Goal: Task Accomplishment & Management: Manage account settings

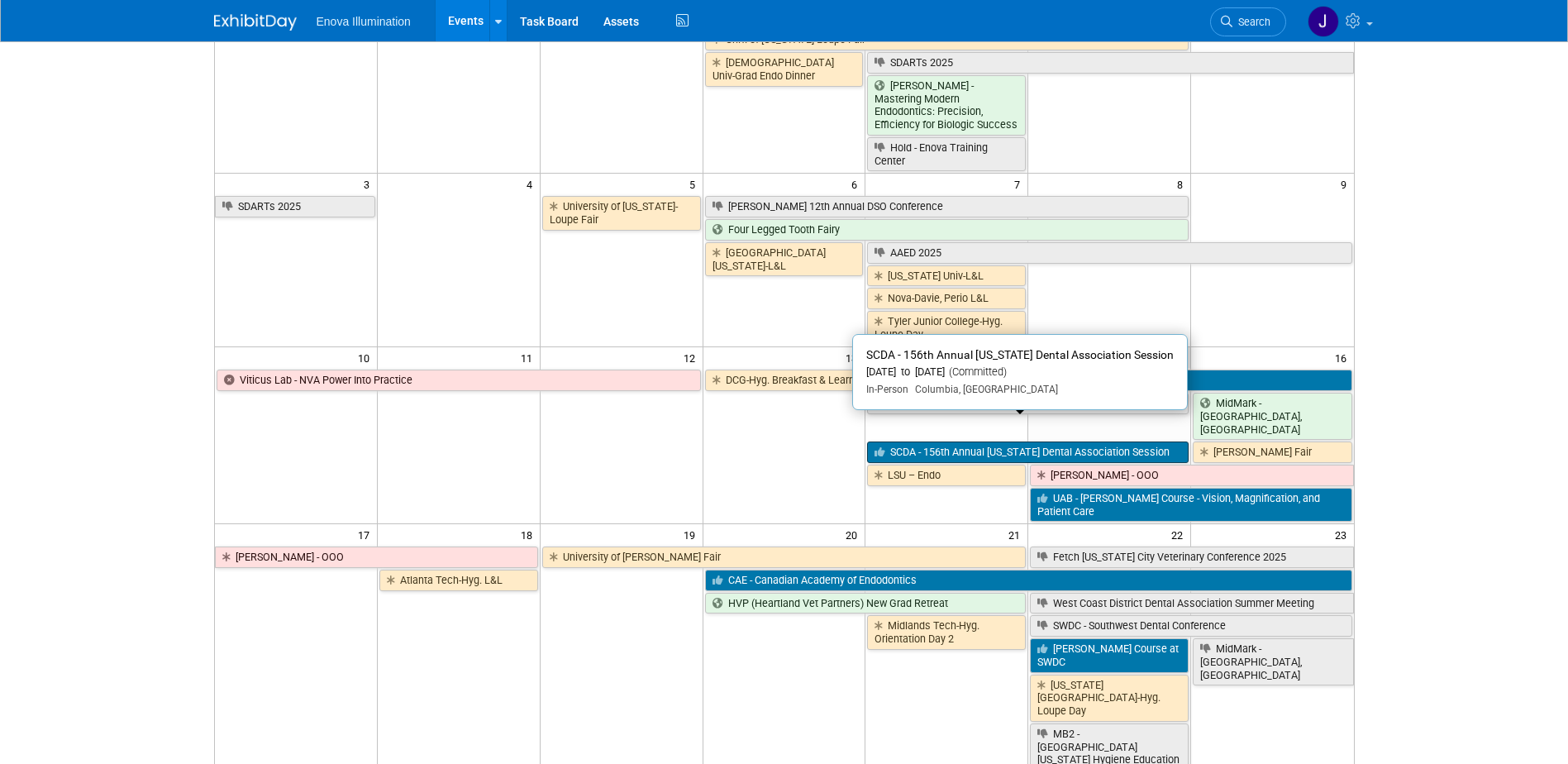
click at [924, 441] on link "SCDA - 156th Annual [US_STATE] Dental Association Session" at bounding box center [1027, 452] width 321 height 21
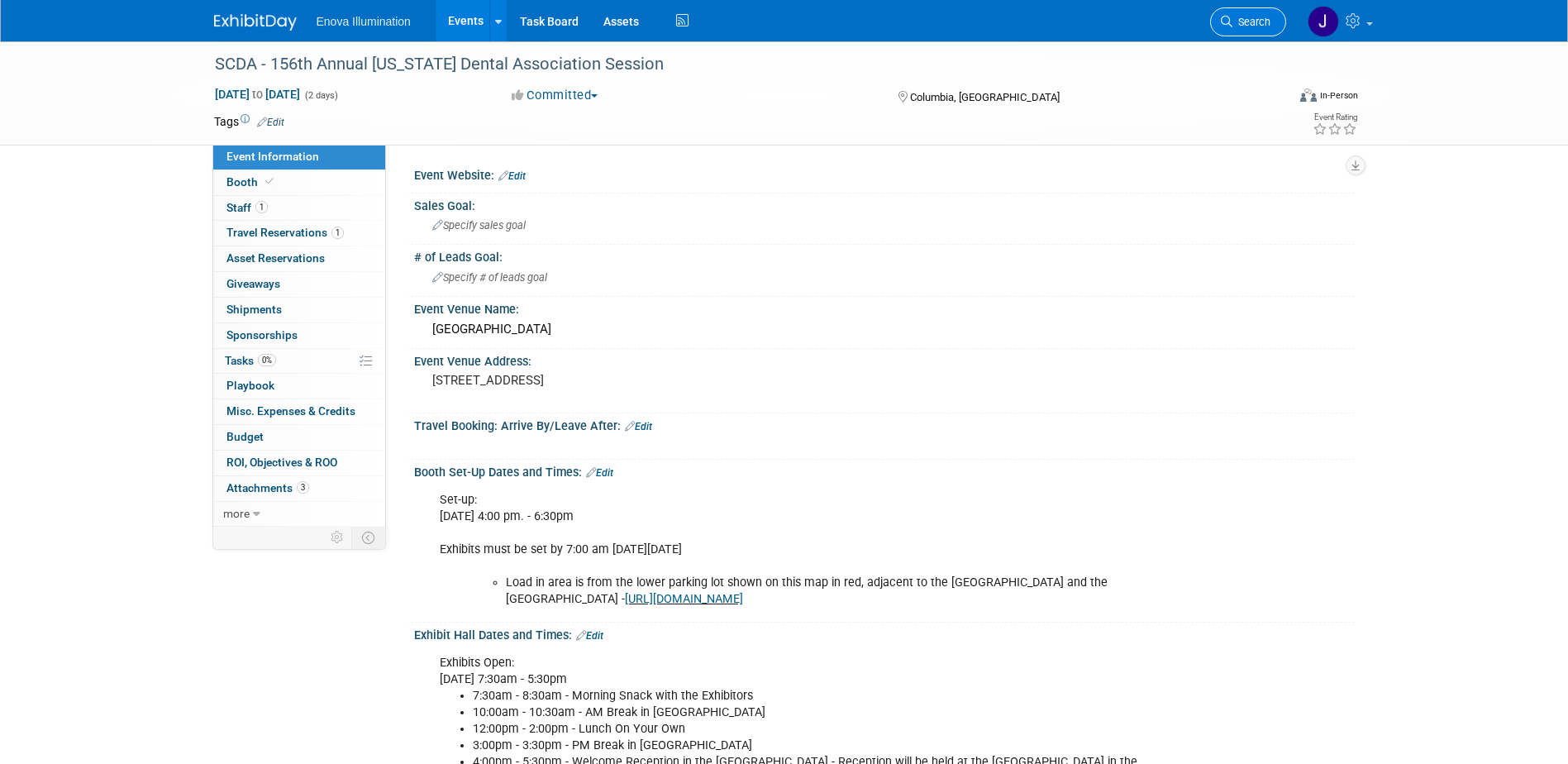
click at [1250, 22] on span "Search" at bounding box center [1251, 22] width 38 height 12
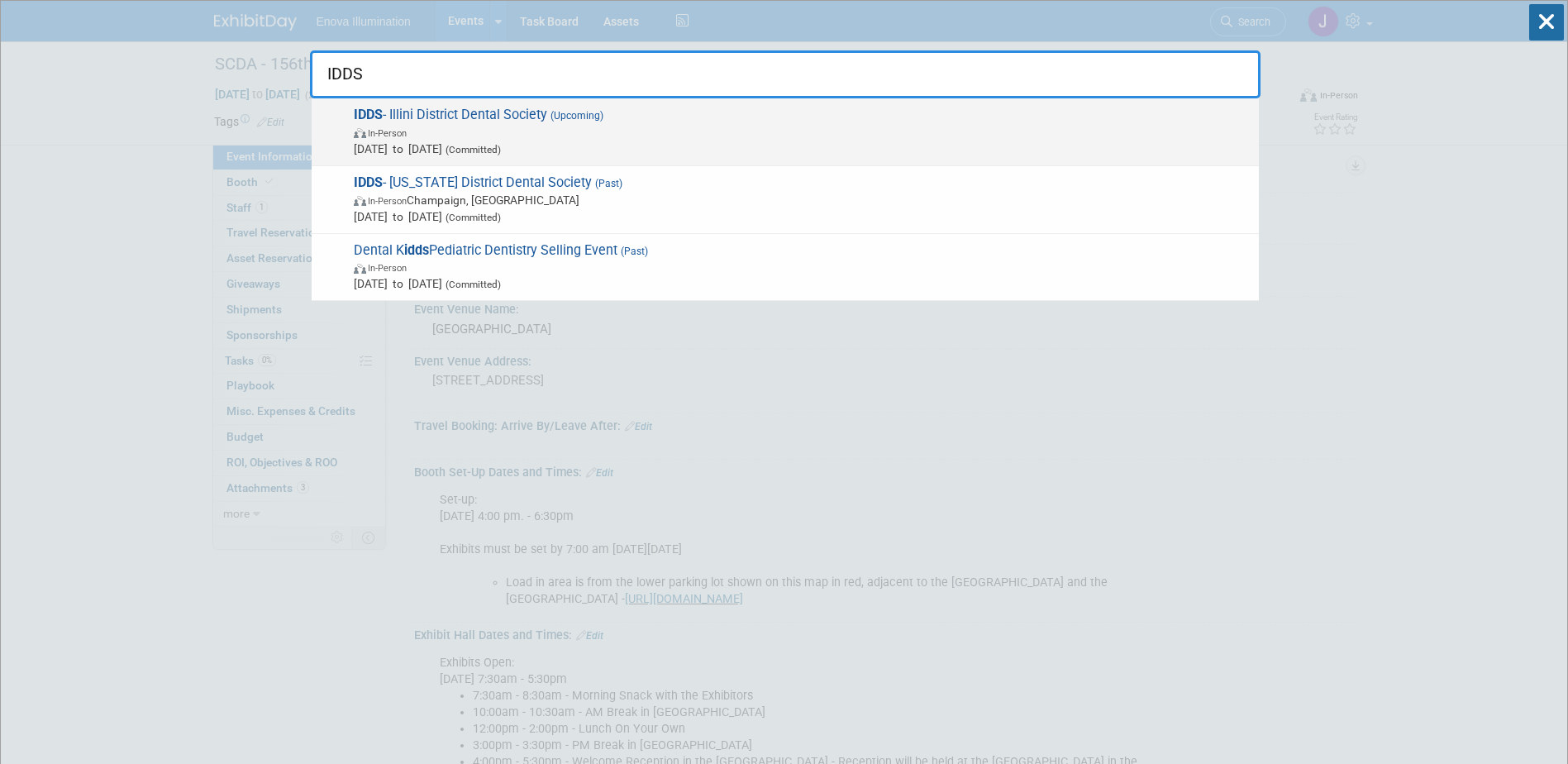
type input "IDDS"
click at [492, 126] on span "In-Person" at bounding box center [802, 132] width 897 height 17
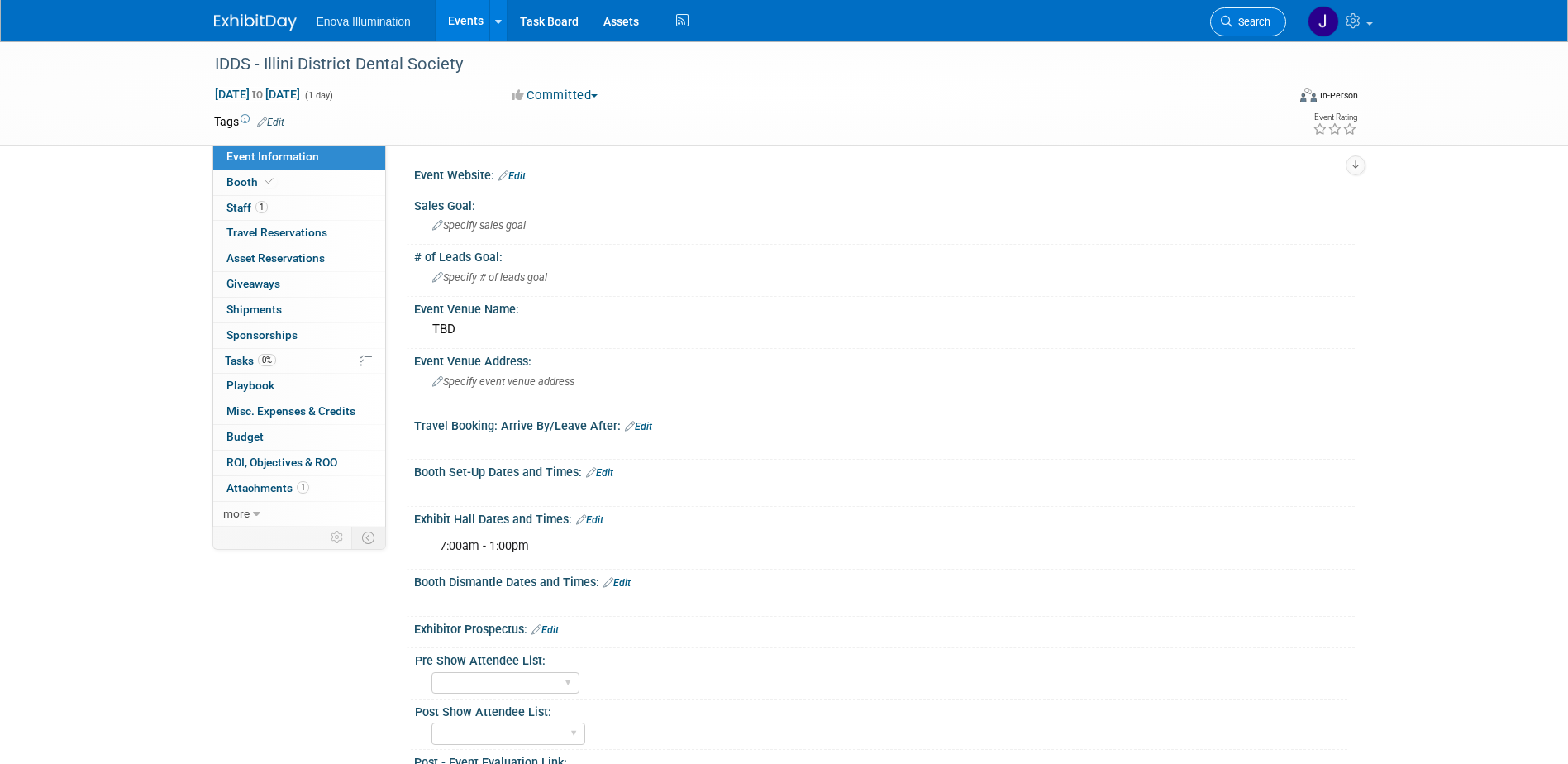
click at [1249, 14] on link "Search" at bounding box center [1247, 21] width 76 height 29
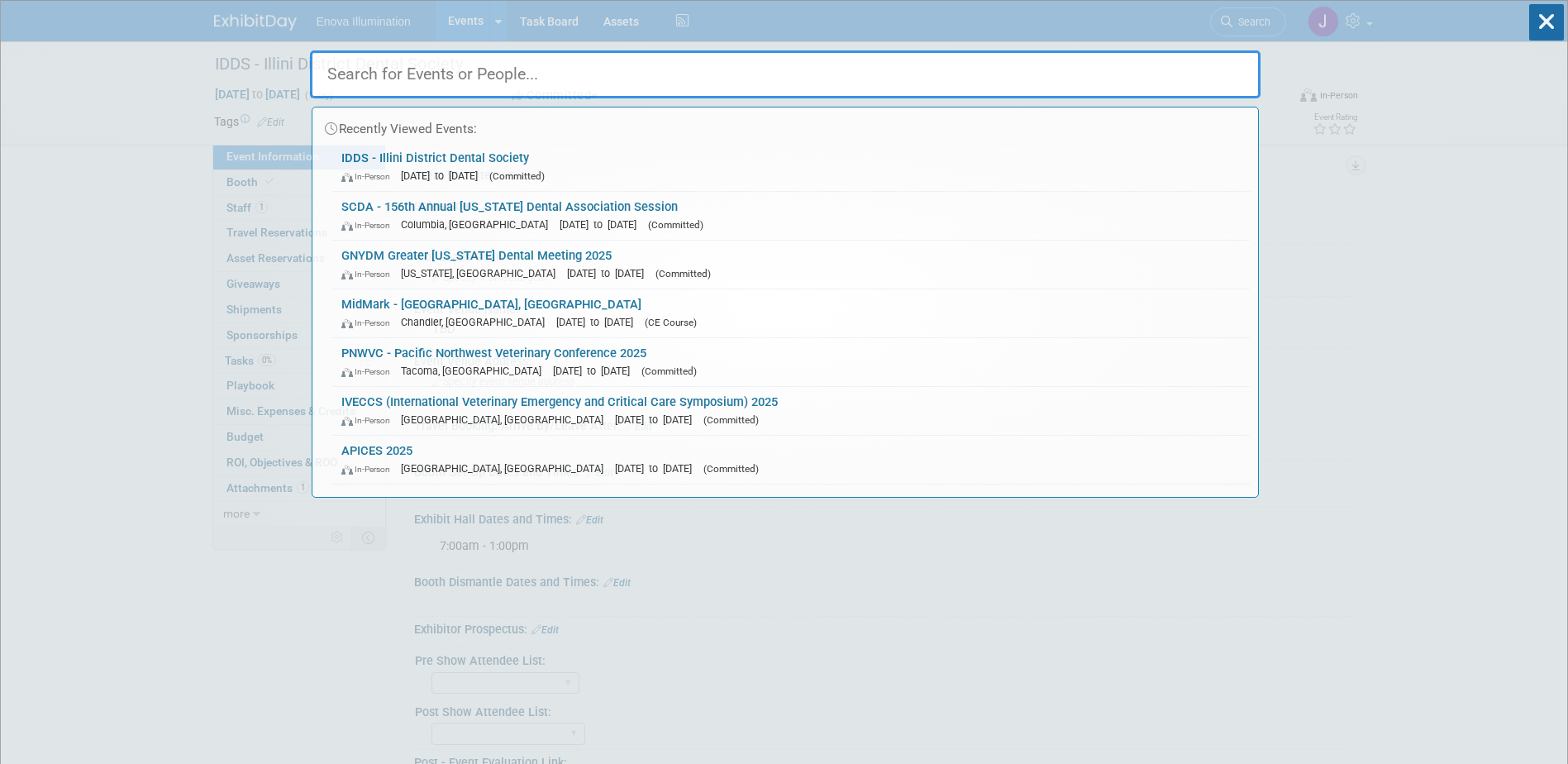
click at [1183, 64] on input "text" at bounding box center [784, 75] width 951 height 48
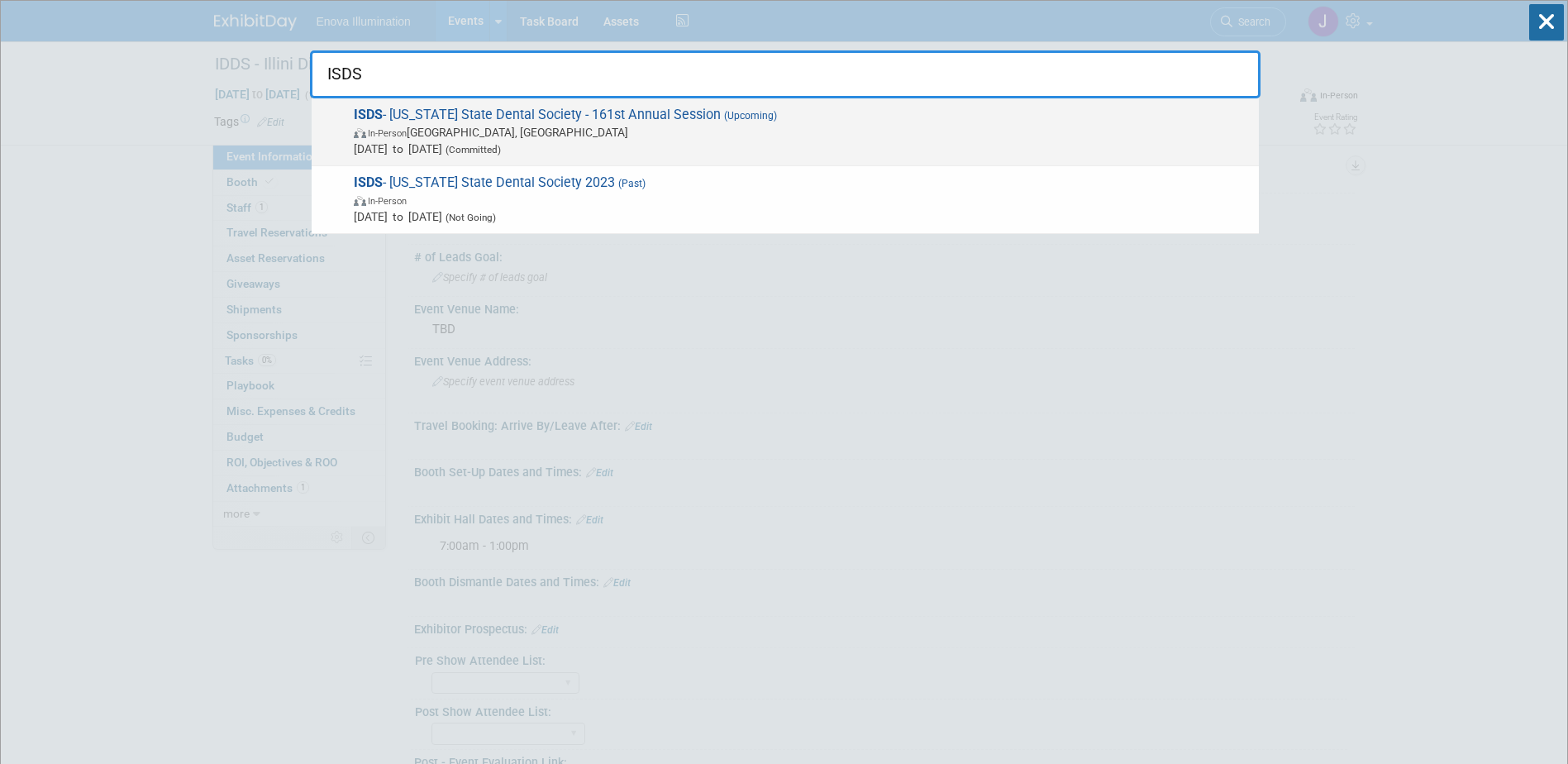
type input "ISDS"
click at [599, 133] on span "In-Person East Peoria, IL" at bounding box center [802, 132] width 897 height 17
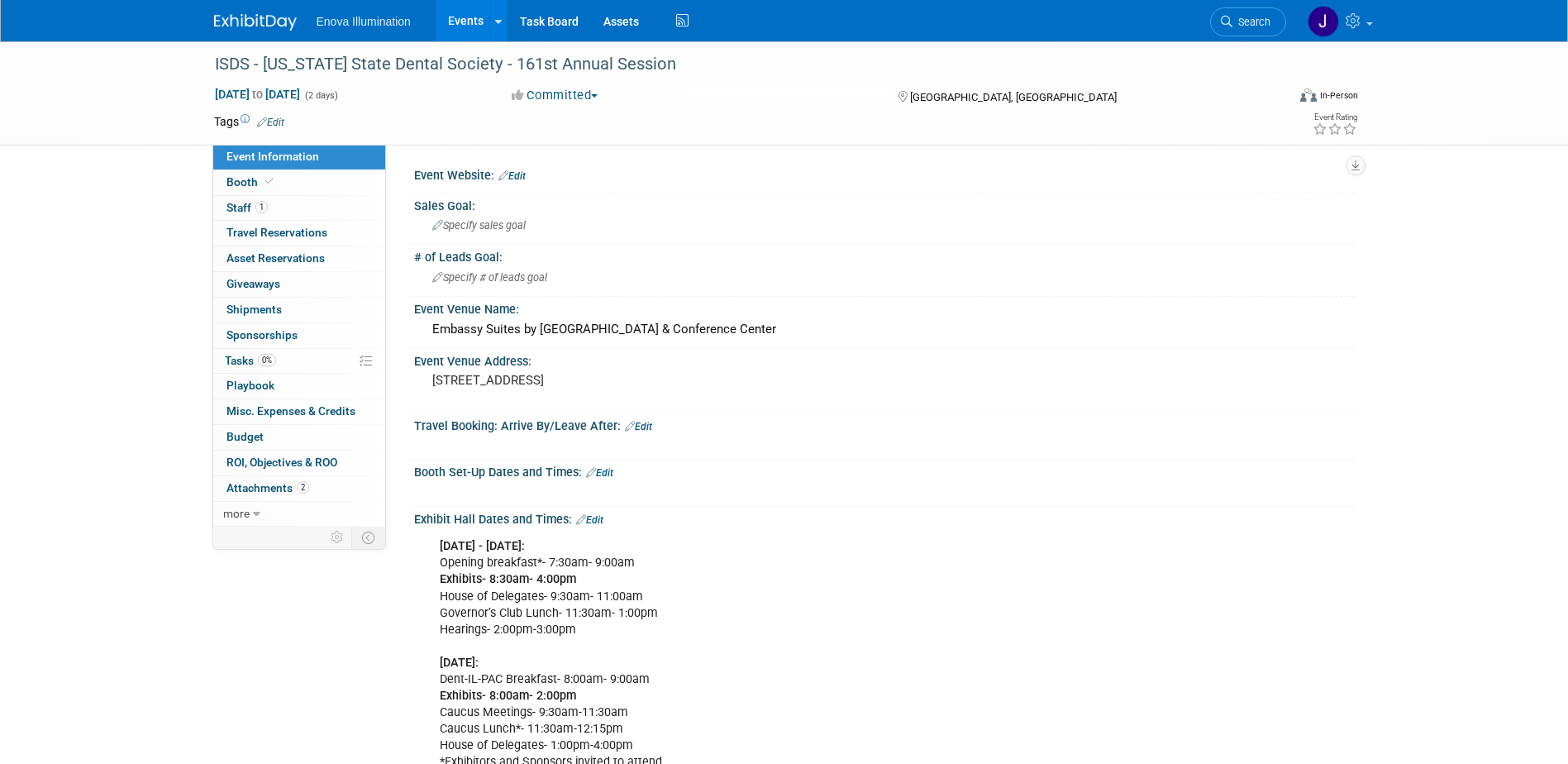
click at [609, 474] on link "Edit" at bounding box center [599, 472] width 28 height 12
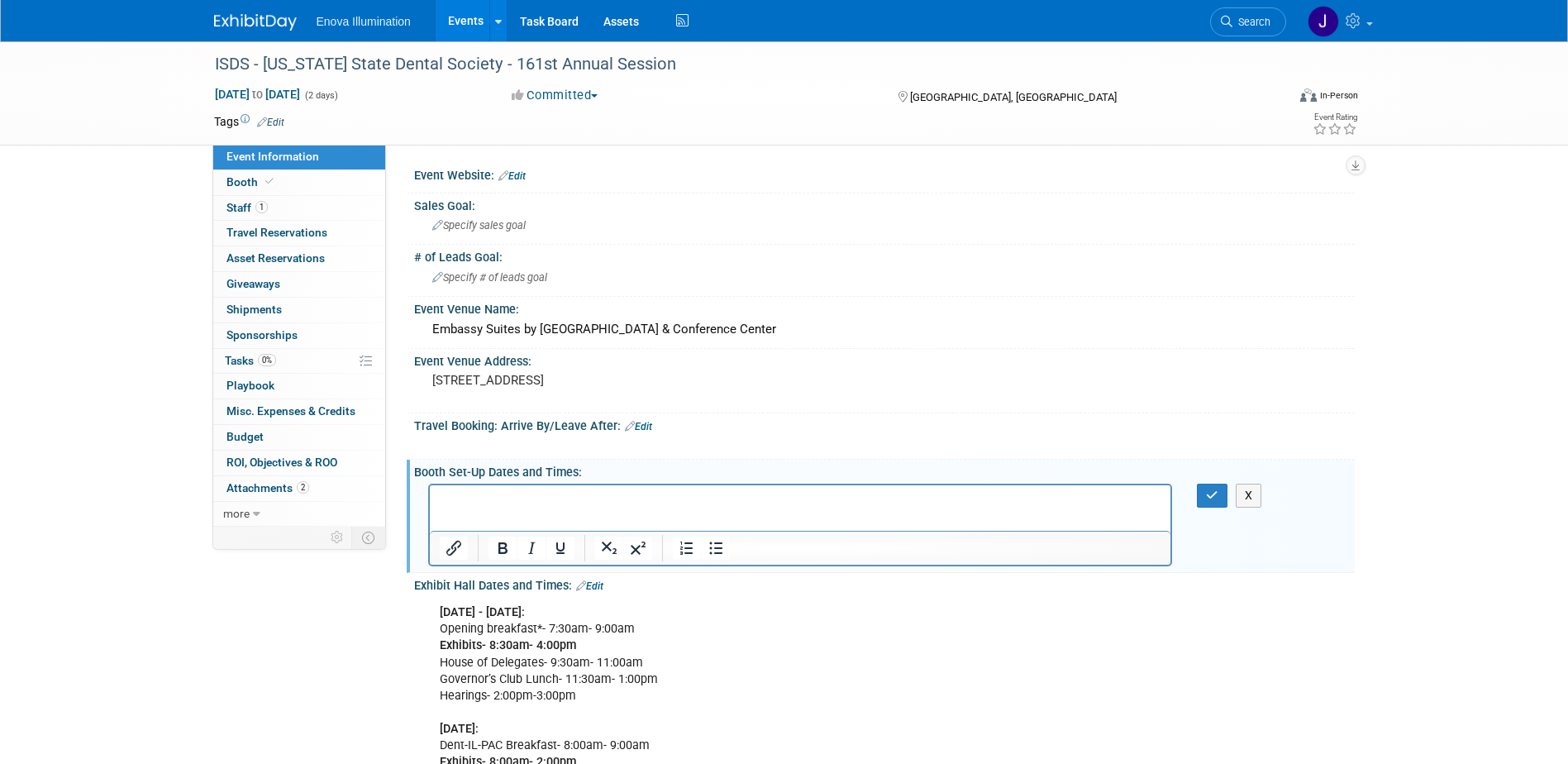
paste body "Rich Text Area. Press ALT-0 for help."
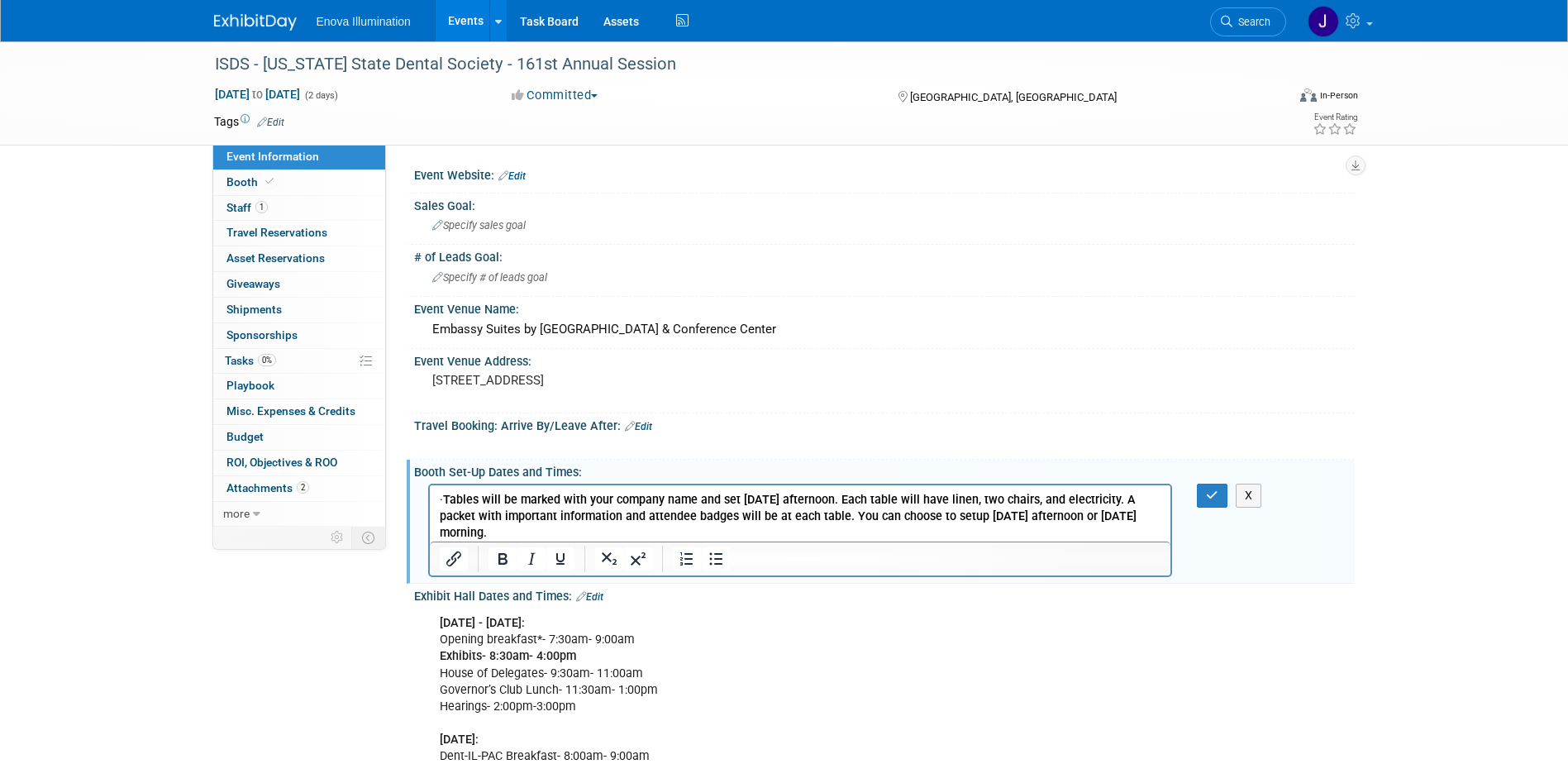
click at [463, 499] on p "· Tables will be marked with your company name and set Thursday afternoon. Each…" at bounding box center [800, 516] width 722 height 50
drag, startPoint x: 491, startPoint y: 537, endPoint x: 908, endPoint y: 1053, distance: 663.4
click at [429, 500] on html "Tables will be marked with your company name and set Thursday afternoon. Each t…" at bounding box center [800, 512] width 742 height 56
click at [495, 557] on icon "Bold" at bounding box center [503, 559] width 20 height 20
click at [1206, 487] on button "button" at bounding box center [1212, 495] width 30 height 24
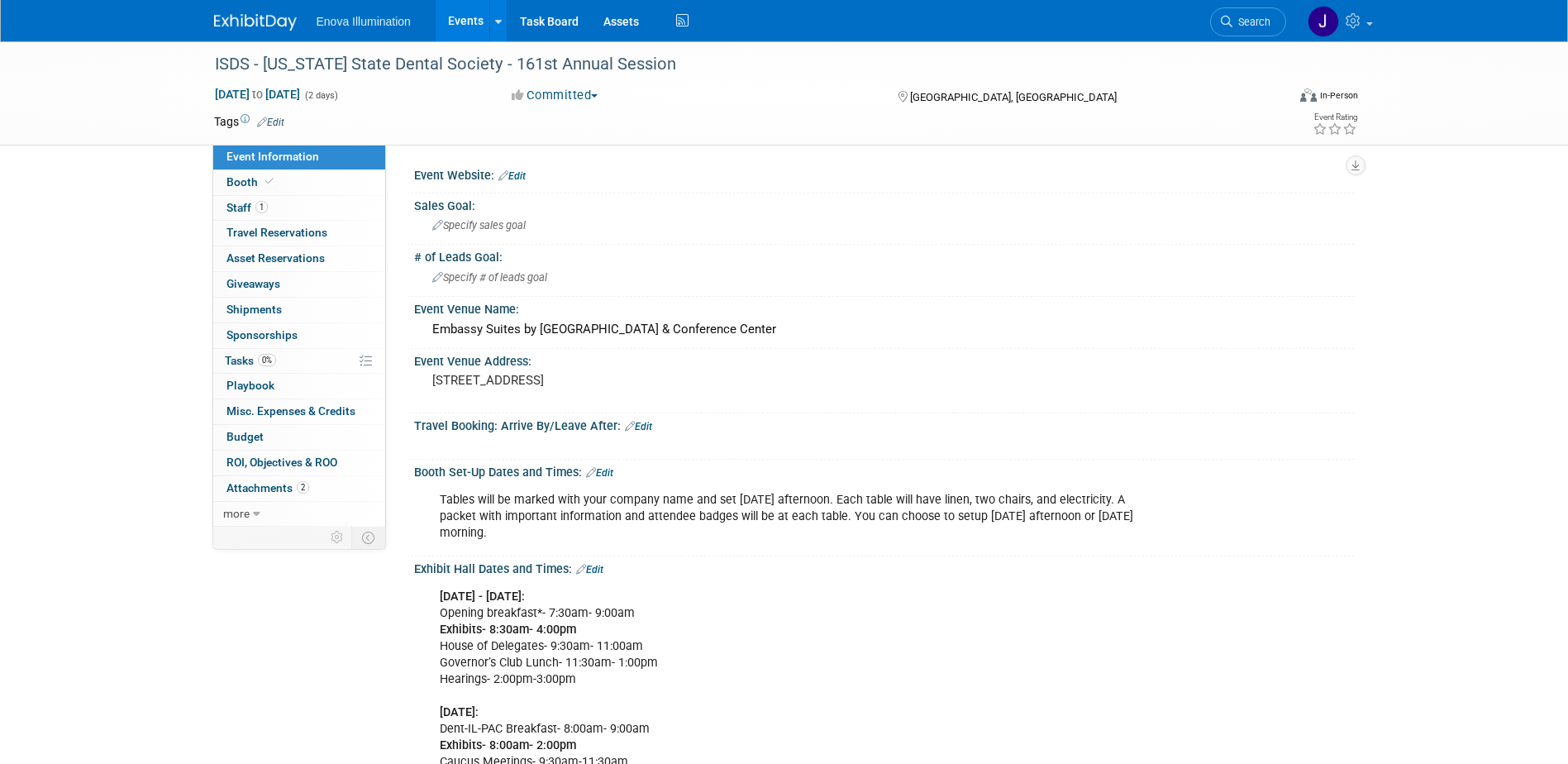
click at [605, 470] on link "Edit" at bounding box center [599, 472] width 28 height 12
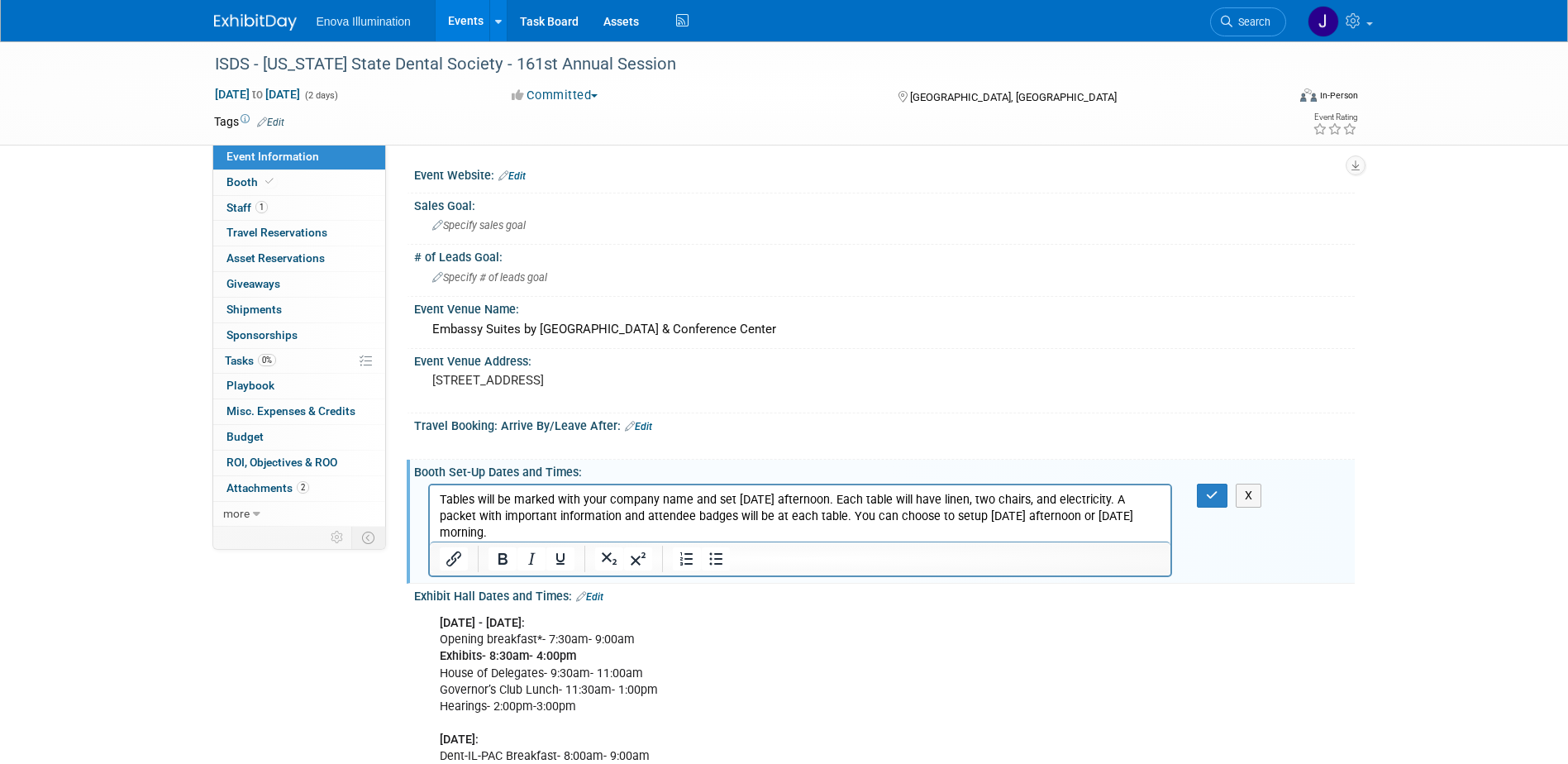
click at [1114, 499] on p "Tables will be marked with your company name and set Thursday afternoon. Each t…" at bounding box center [800, 516] width 722 height 50
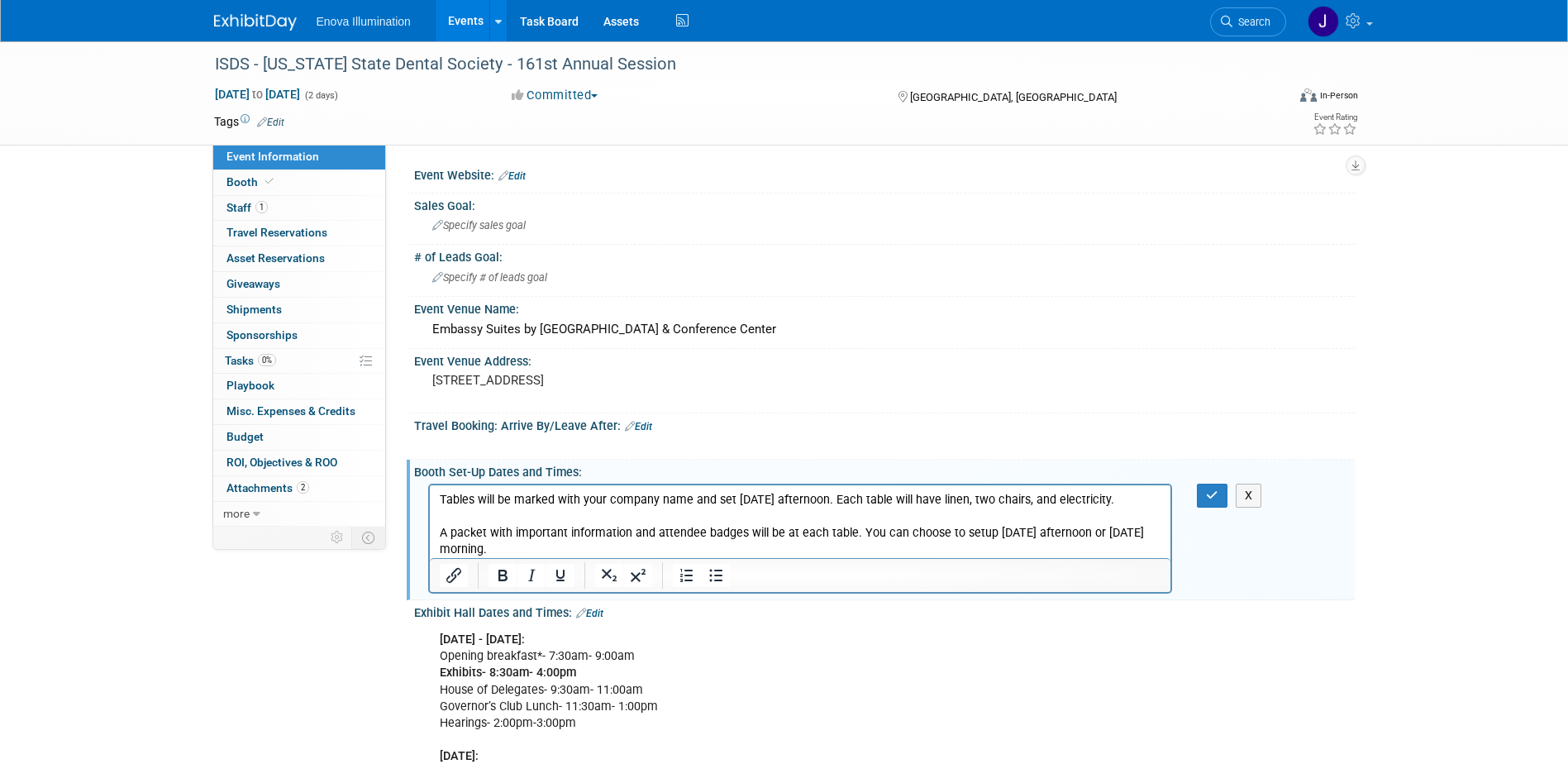
click at [858, 532] on p "A packet with important information and attendee badges will be at each table. …" at bounding box center [800, 540] width 722 height 33
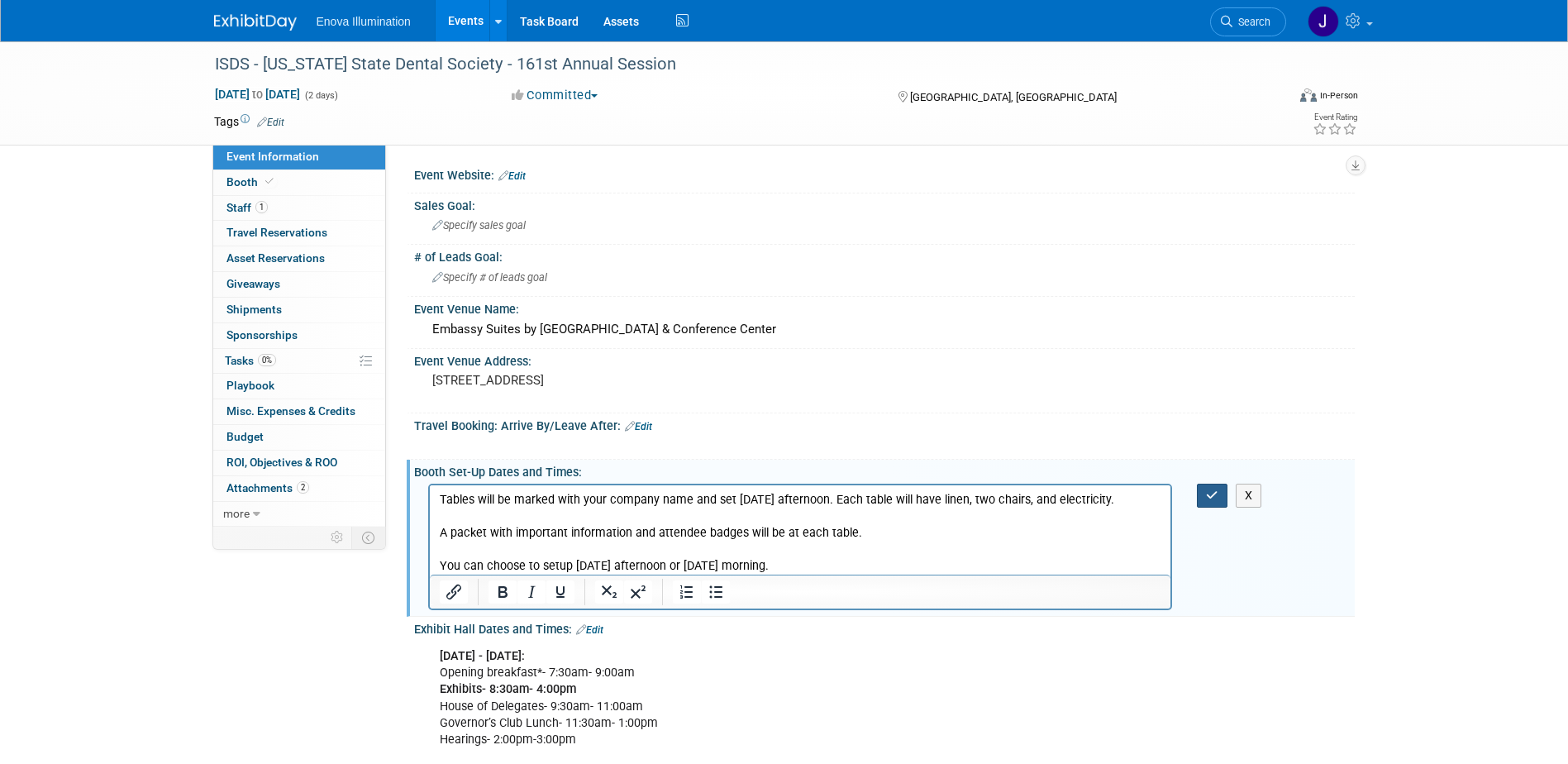
click at [1213, 503] on button "button" at bounding box center [1212, 495] width 30 height 24
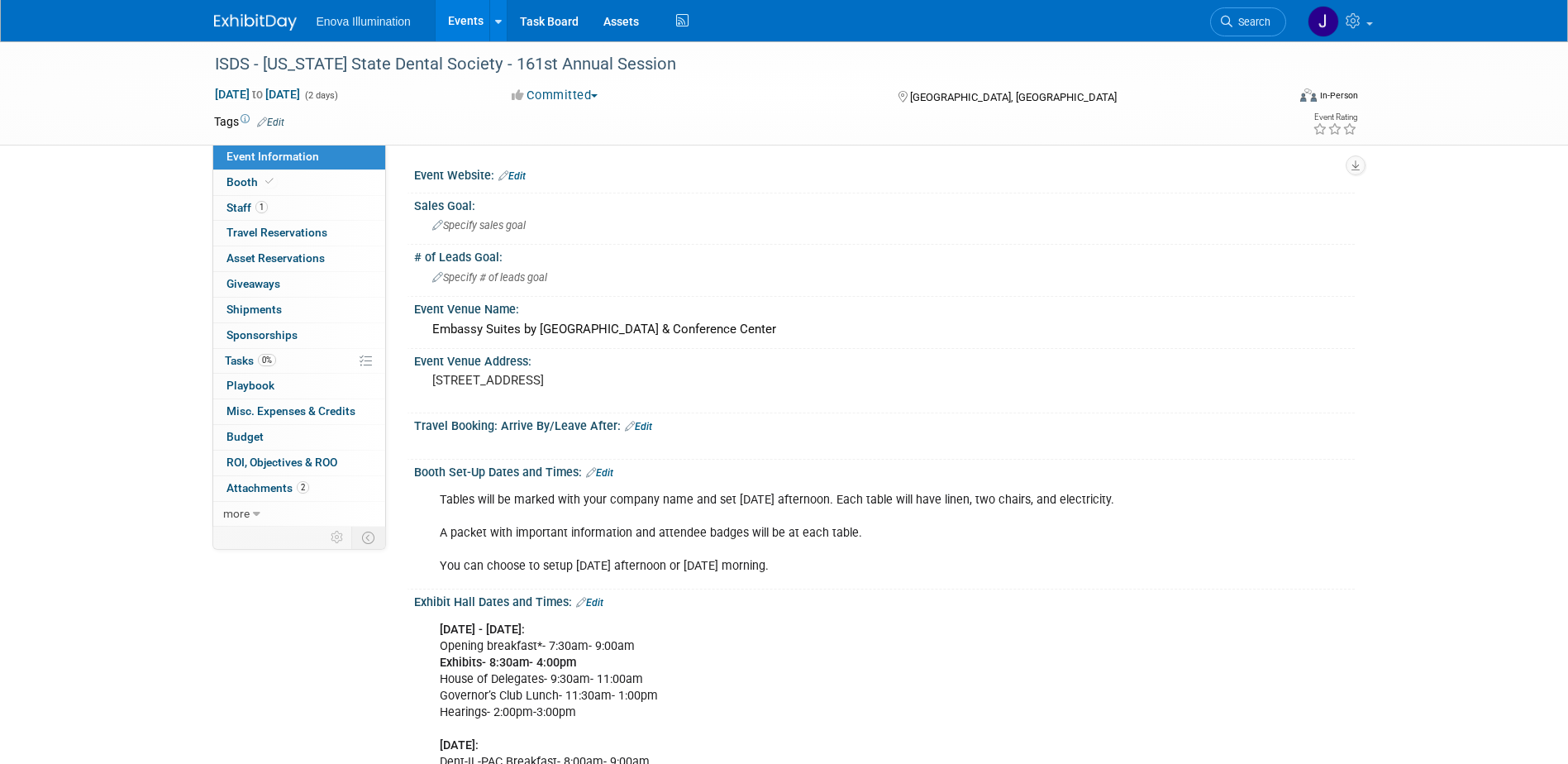
click at [599, 600] on link "Edit" at bounding box center [590, 602] width 28 height 12
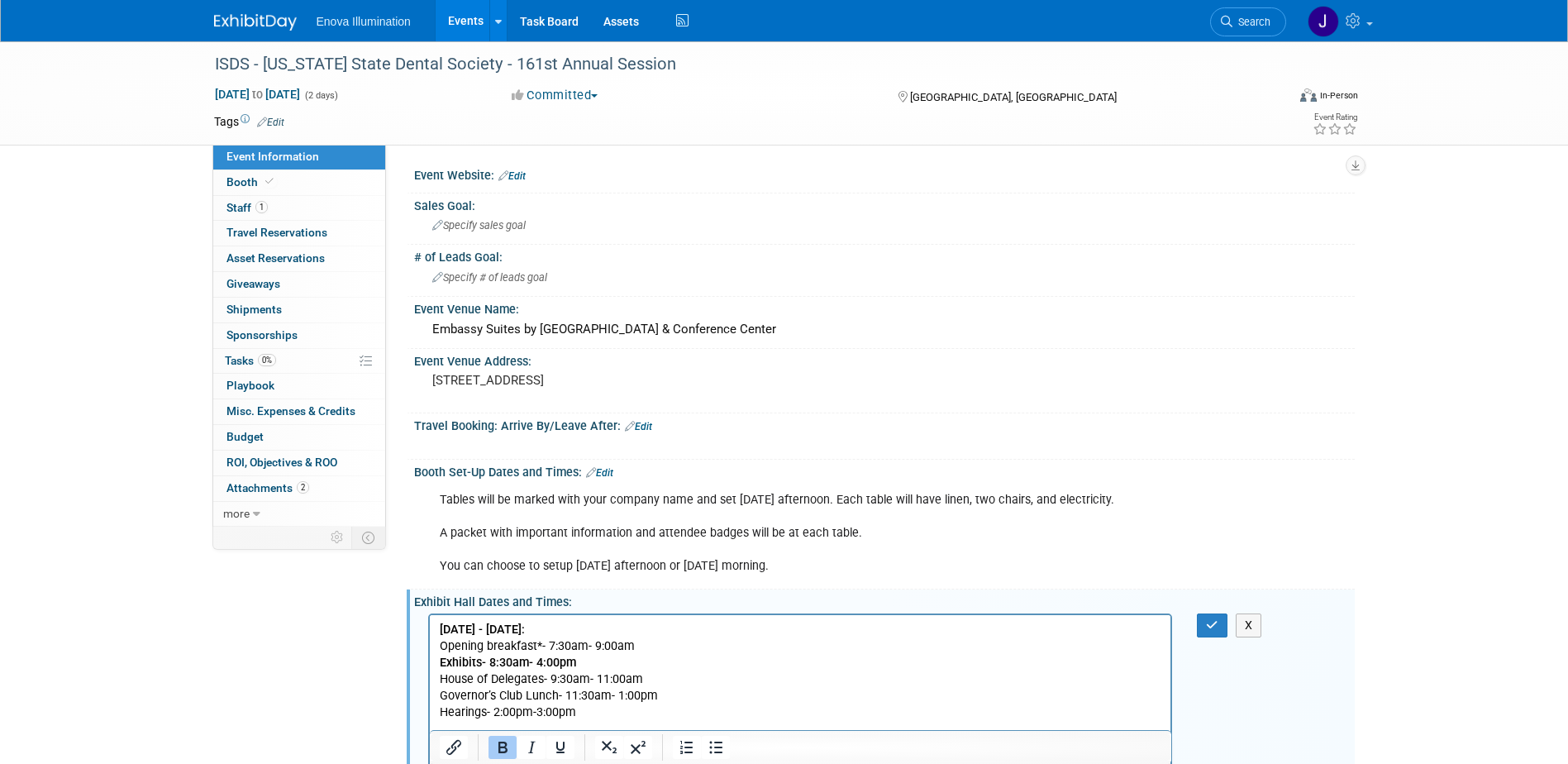
click at [657, 647] on p "Friday - September 12, 2025: Opening breakfast*- 7:30am- 9:00am Exhibits- 8:30a…" at bounding box center [800, 778] width 722 height 315
click at [657, 647] on p "Friday - September 12, 2025: Opening breakfast*- 7:30am- 9:00am" at bounding box center [800, 637] width 722 height 33
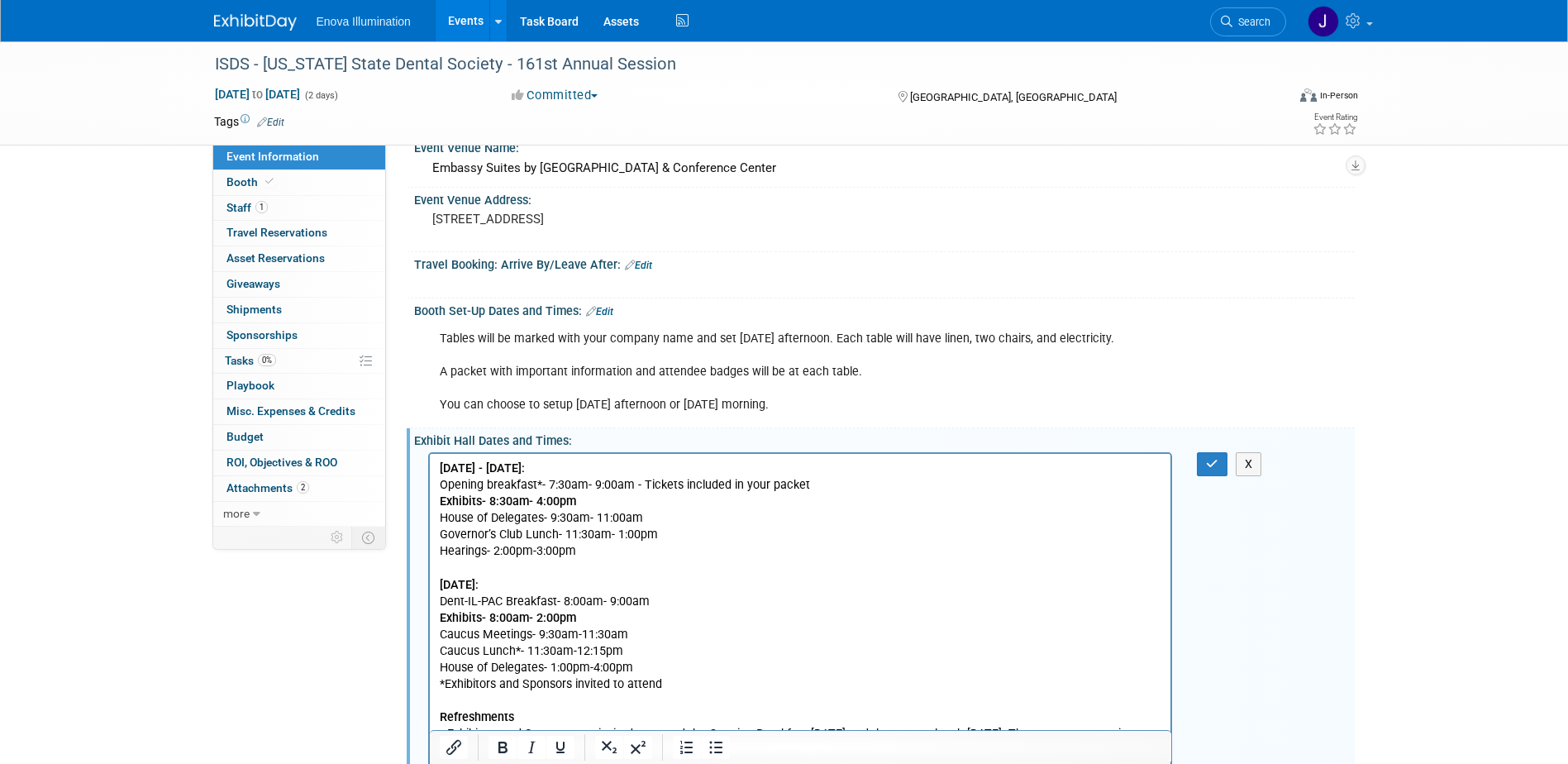
scroll to position [165, 0]
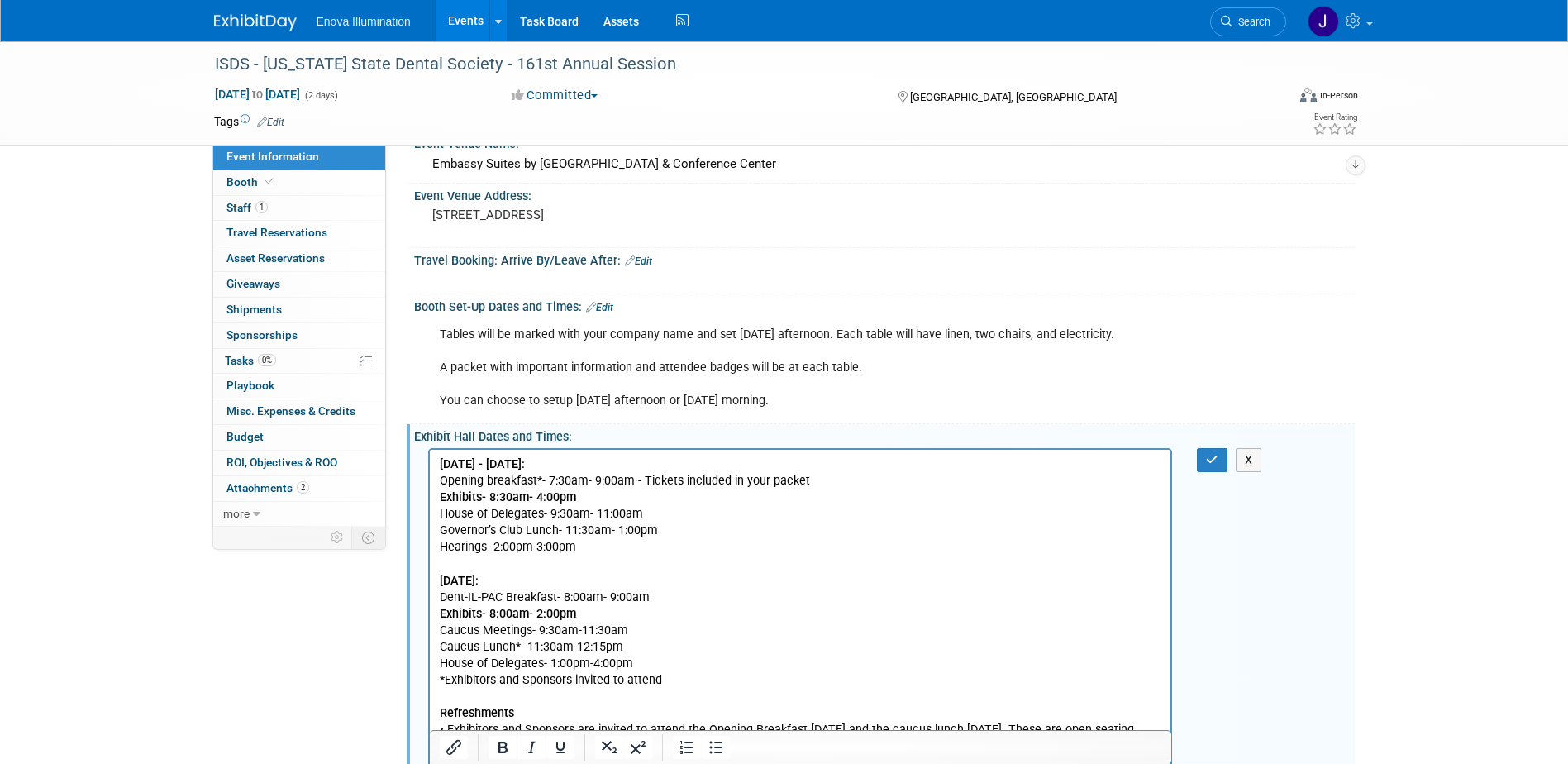
click at [599, 497] on p "Exhibits- 8:30am- 4:00pm House of Delegates- 9:30am- 11:00am Governor’s Club Lu…" at bounding box center [800, 629] width 722 height 282
click at [676, 528] on p "Exhibits- 8:30am- 4:00pm House of Delegates- 9:30am- 11:00am Governor’s Club Lu…" at bounding box center [800, 629] width 722 height 282
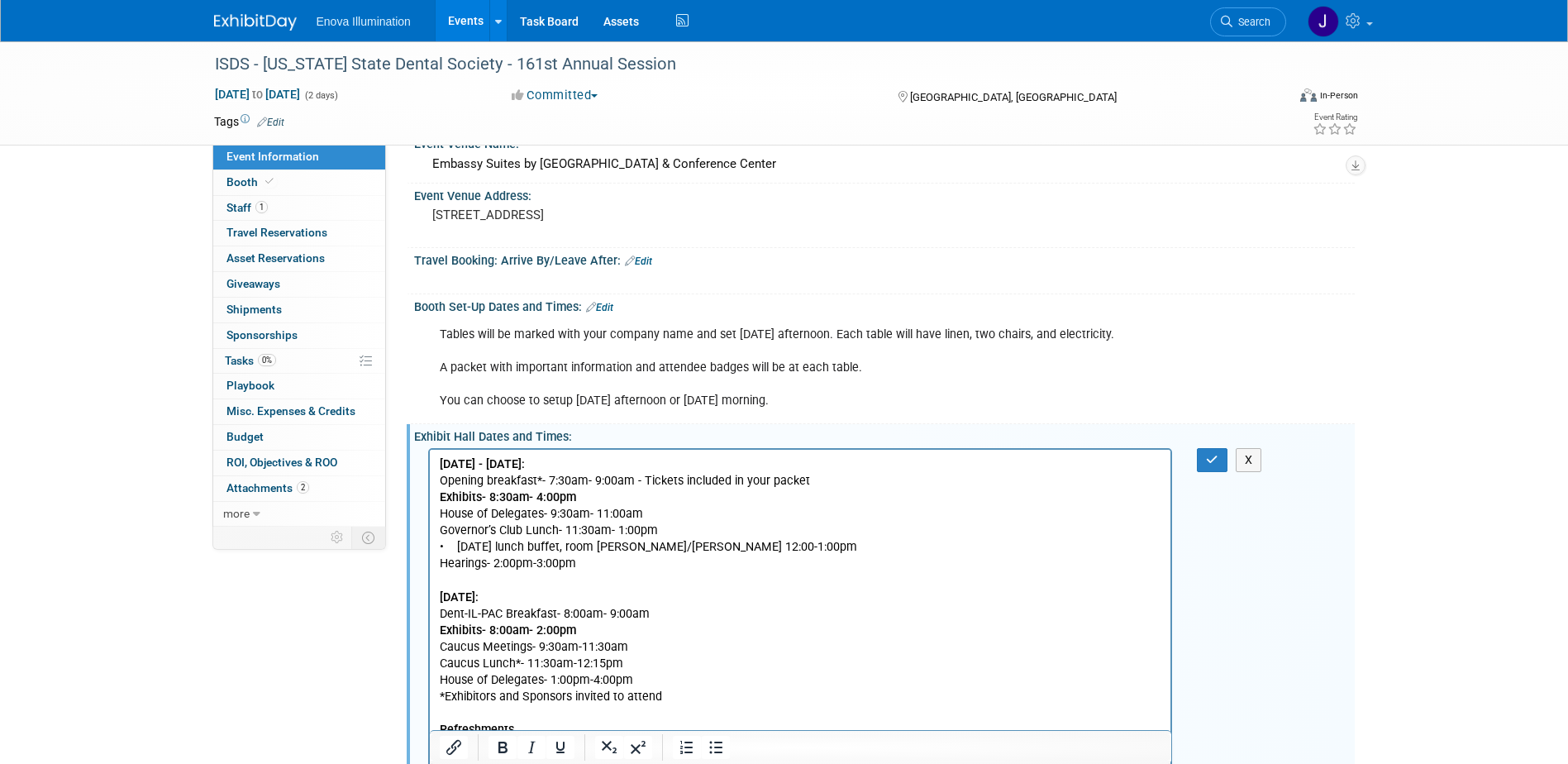
click at [454, 548] on p "• Friday lunch buffet, room Cole/Schertz 12:00-1:00pm Hearings- 2:00pm-3:00pm S…" at bounding box center [800, 663] width 722 height 249
click at [1213, 462] on icon "button" at bounding box center [1212, 459] width 12 height 12
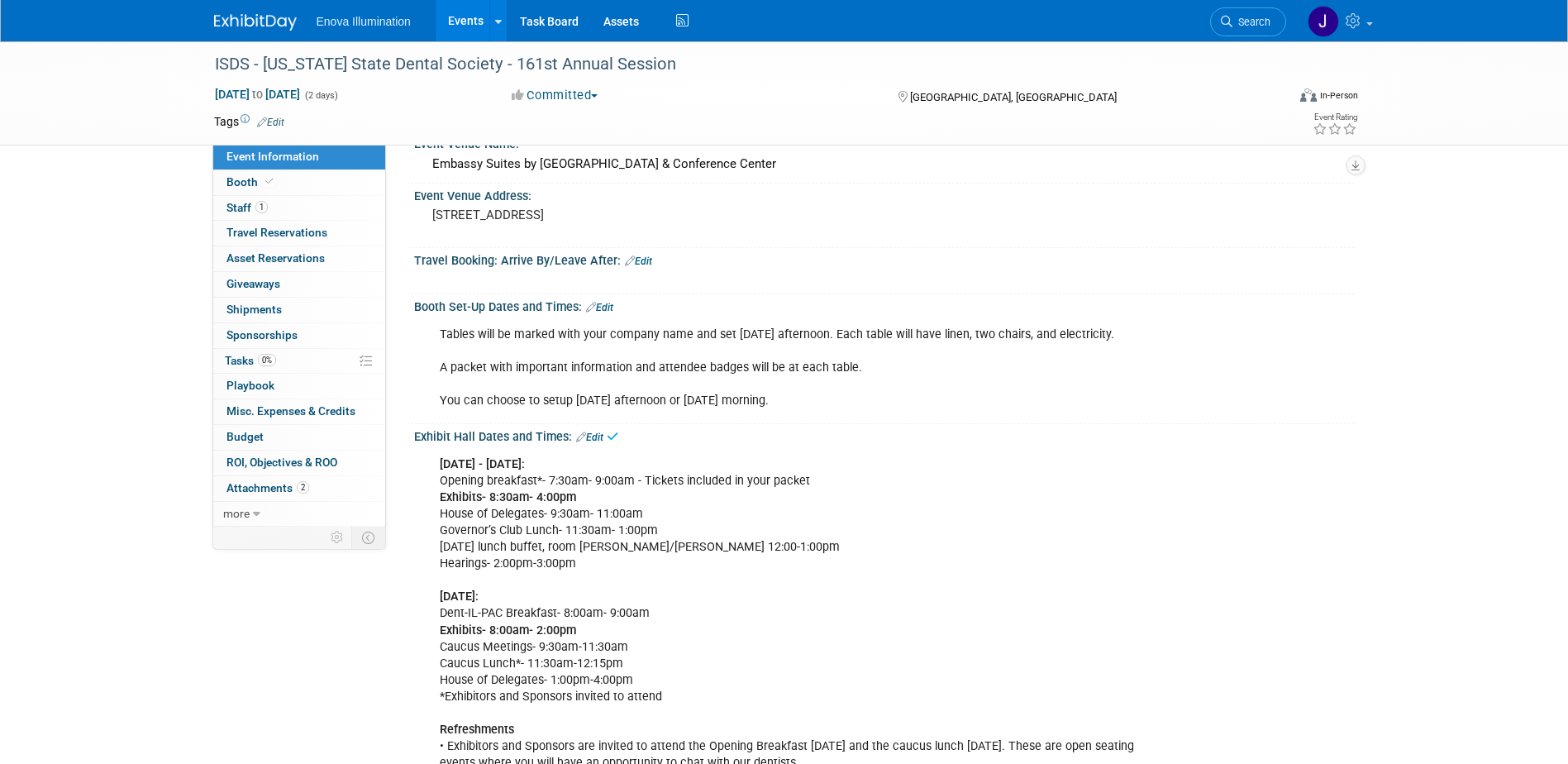
click at [598, 433] on link "Edit" at bounding box center [590, 437] width 28 height 12
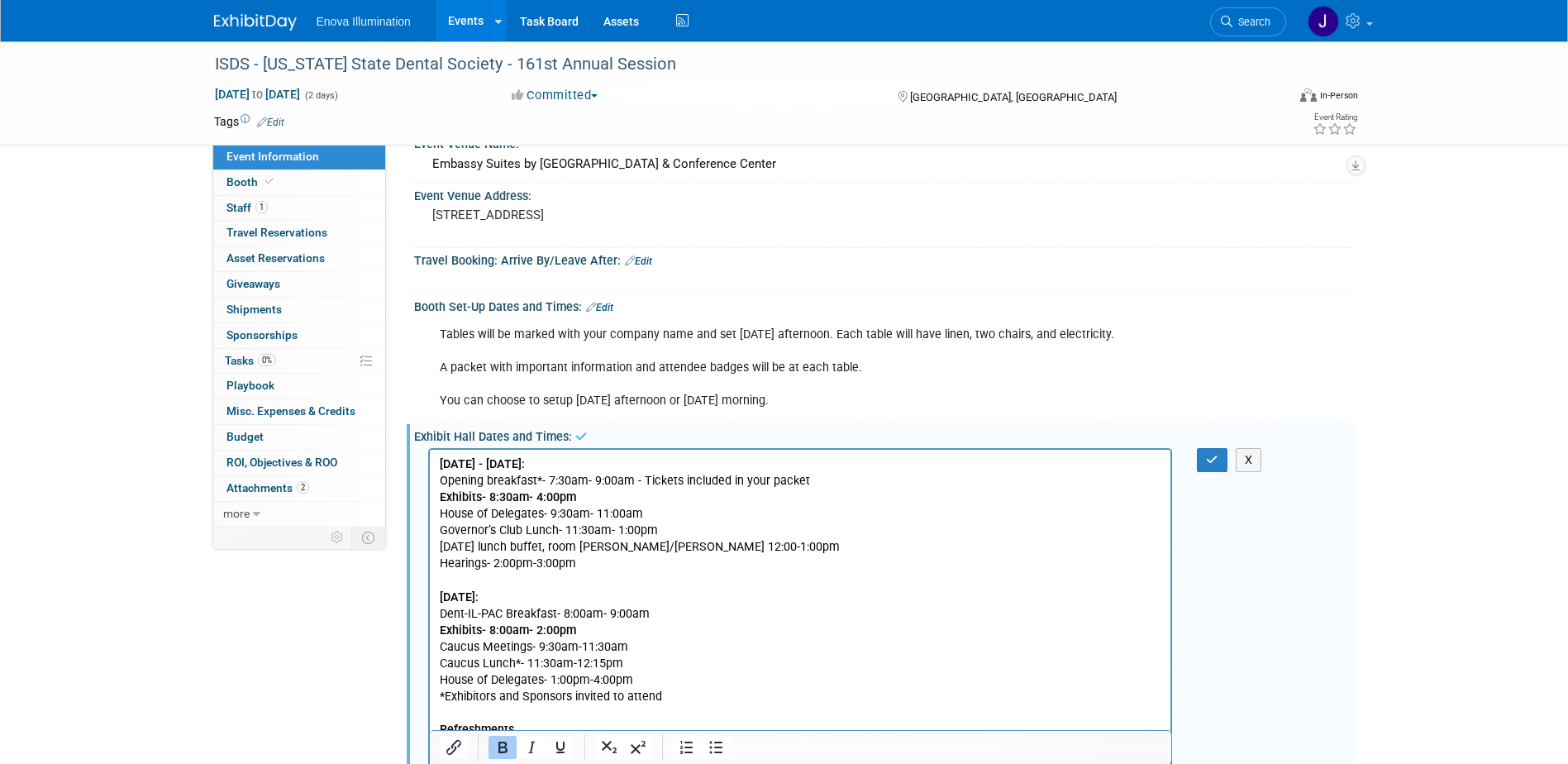
scroll to position [0, 0]
click at [635, 662] on p "Friday - September 12, 2025: Opening breakfast*- 7:30am- 9:00am - Tickets inclu…" at bounding box center [800, 622] width 722 height 333
paste body "Rich Text Area. Press ALT-0 for help."
click at [454, 680] on p "• Saturday lunch buffet, River A-E- 11:30am-12:15pm House of Delegates- 1:00pm-…" at bounding box center [800, 738] width 722 height 133
click at [1221, 465] on button "button" at bounding box center [1212, 460] width 30 height 24
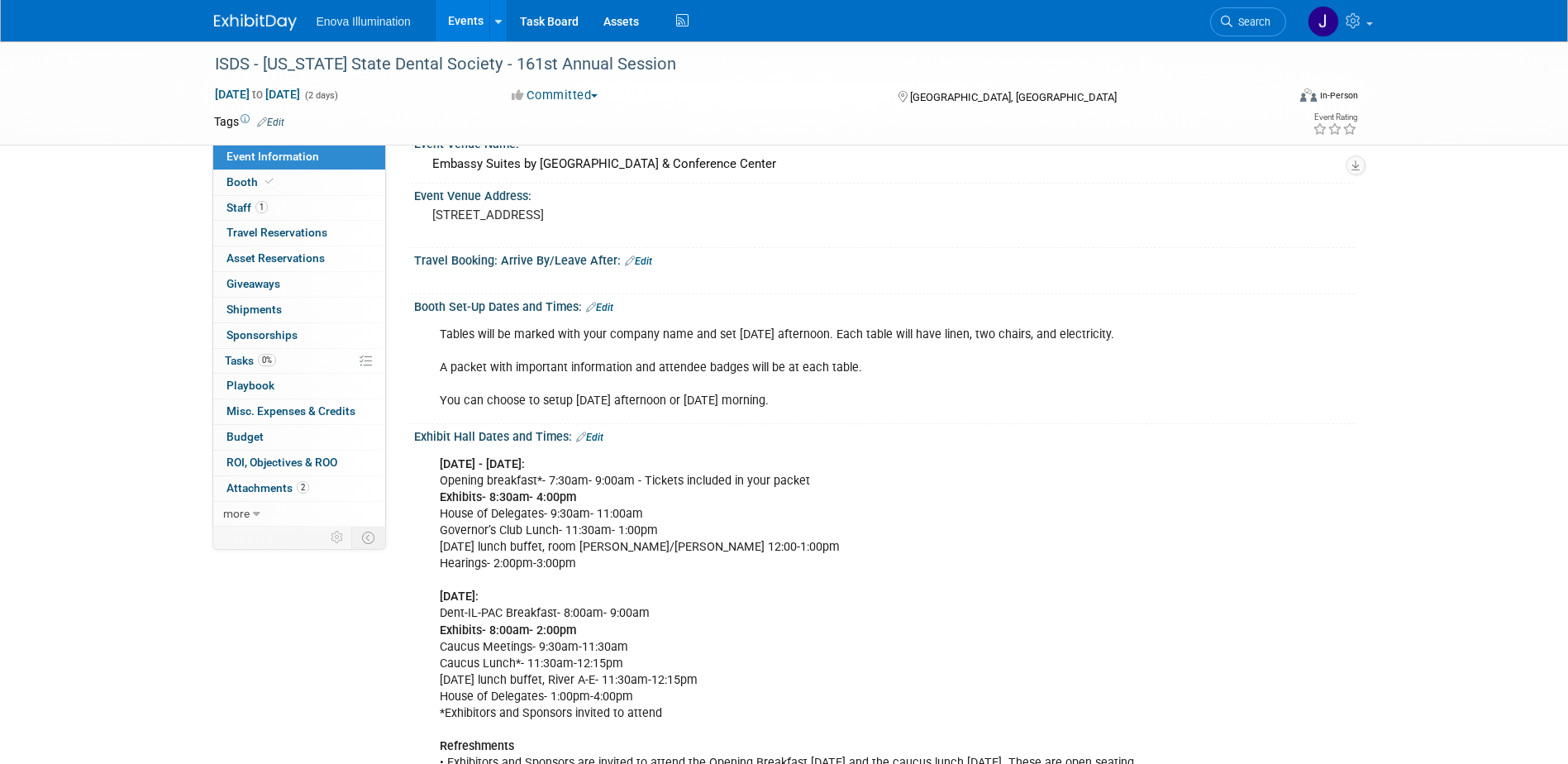
click at [812, 484] on div "Friday - September 12, 2025: Opening breakfast*- 7:30am- 9:00am - Tickets inclu…" at bounding box center [800, 631] width 744 height 366
click at [815, 483] on div "Friday - September 12, 2025: Opening breakfast*- 7:30am- 9:00am - Tickets inclu…" at bounding box center [800, 631] width 744 height 366
click at [811, 475] on div "Friday - September 12, 2025: Opening breakfast*- 7:30am- 9:00am - Tickets inclu…" at bounding box center [800, 631] width 744 height 366
click at [592, 434] on link "Edit" at bounding box center [590, 437] width 28 height 12
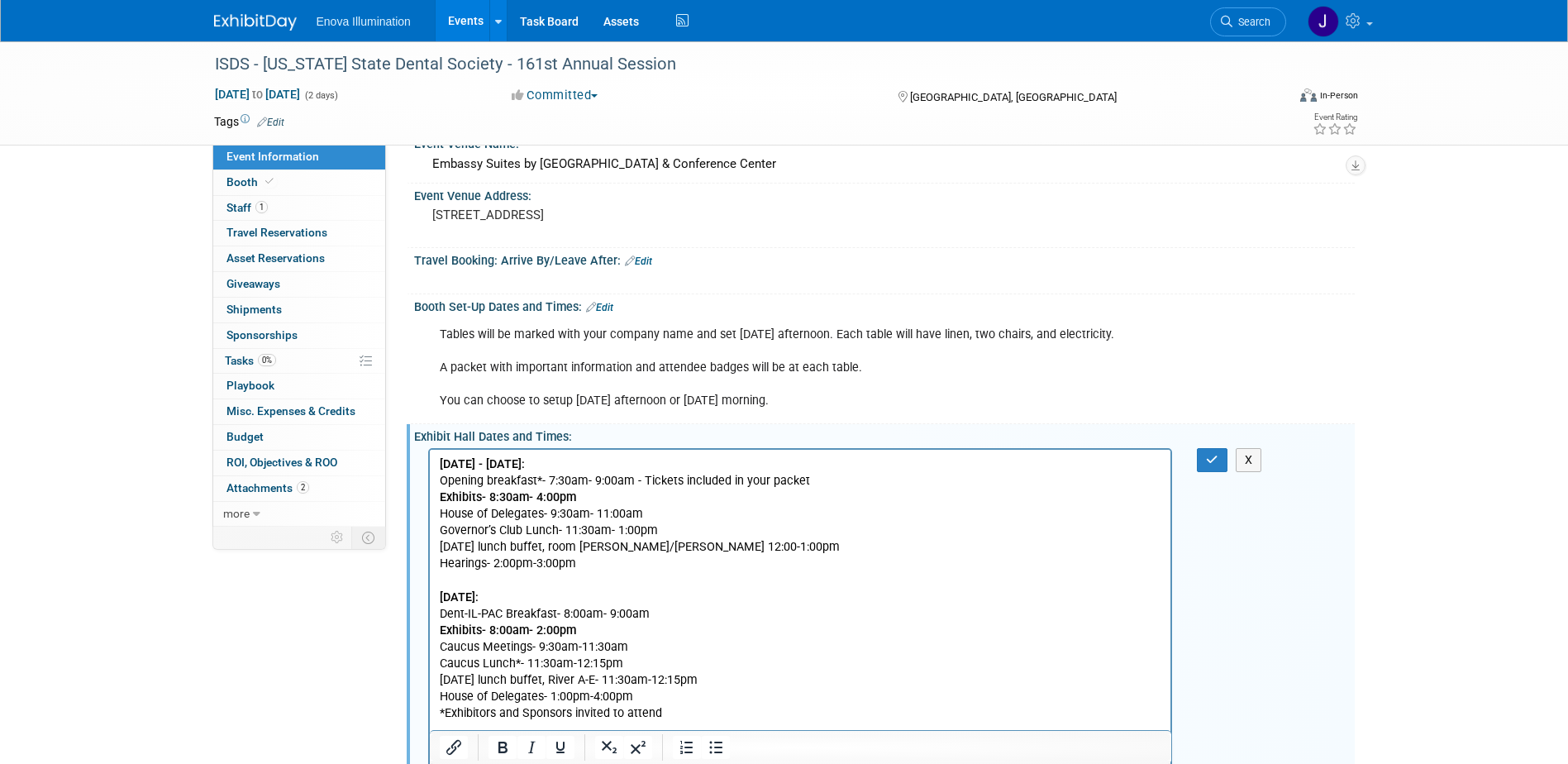
click at [852, 481] on p "Friday - September 12, 2025: Opening breakfast*- 7:30am- 9:00am - Tickets inclu…" at bounding box center [800, 630] width 722 height 349
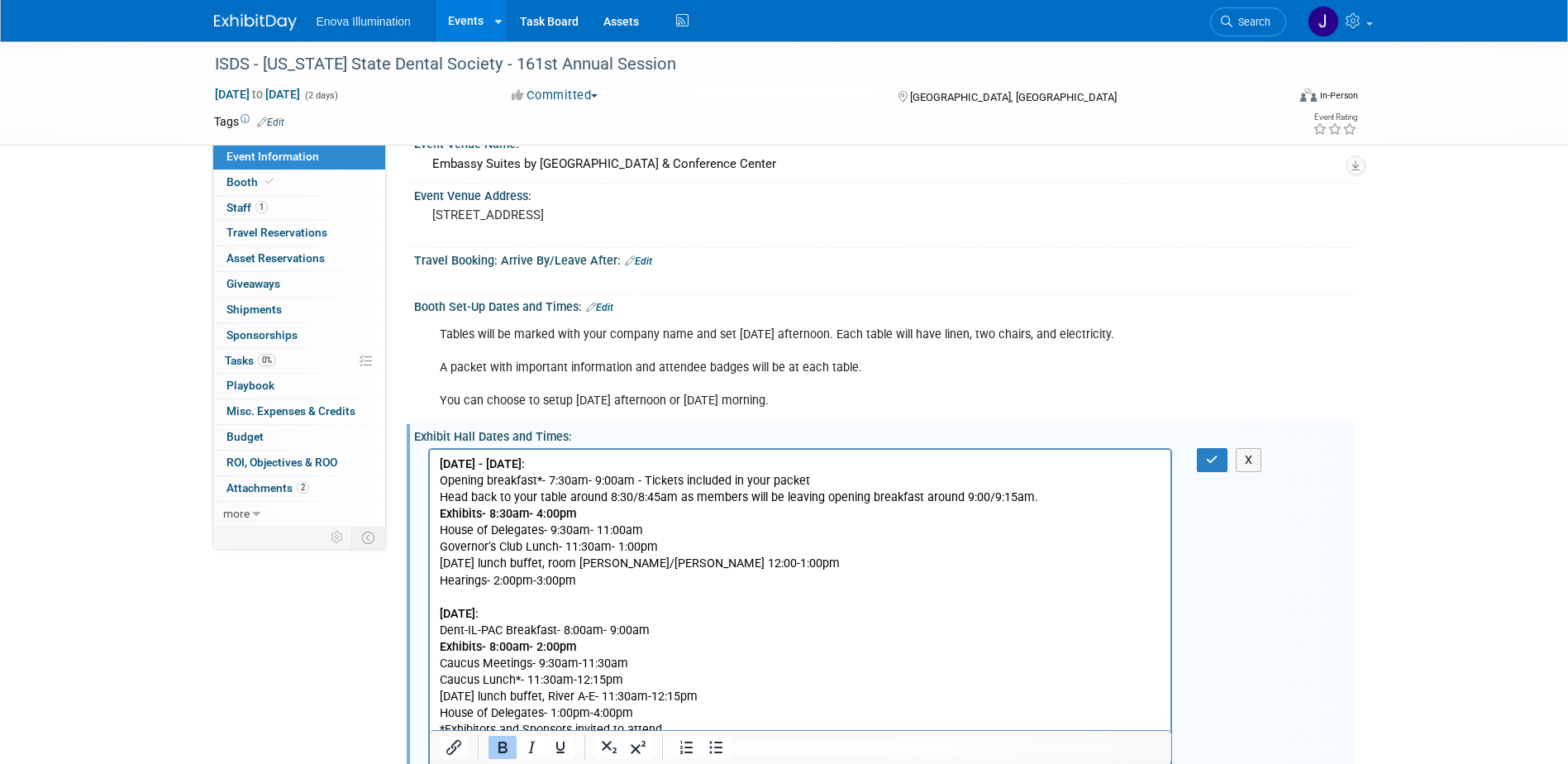
click at [609, 307] on link "Edit" at bounding box center [599, 307] width 28 height 12
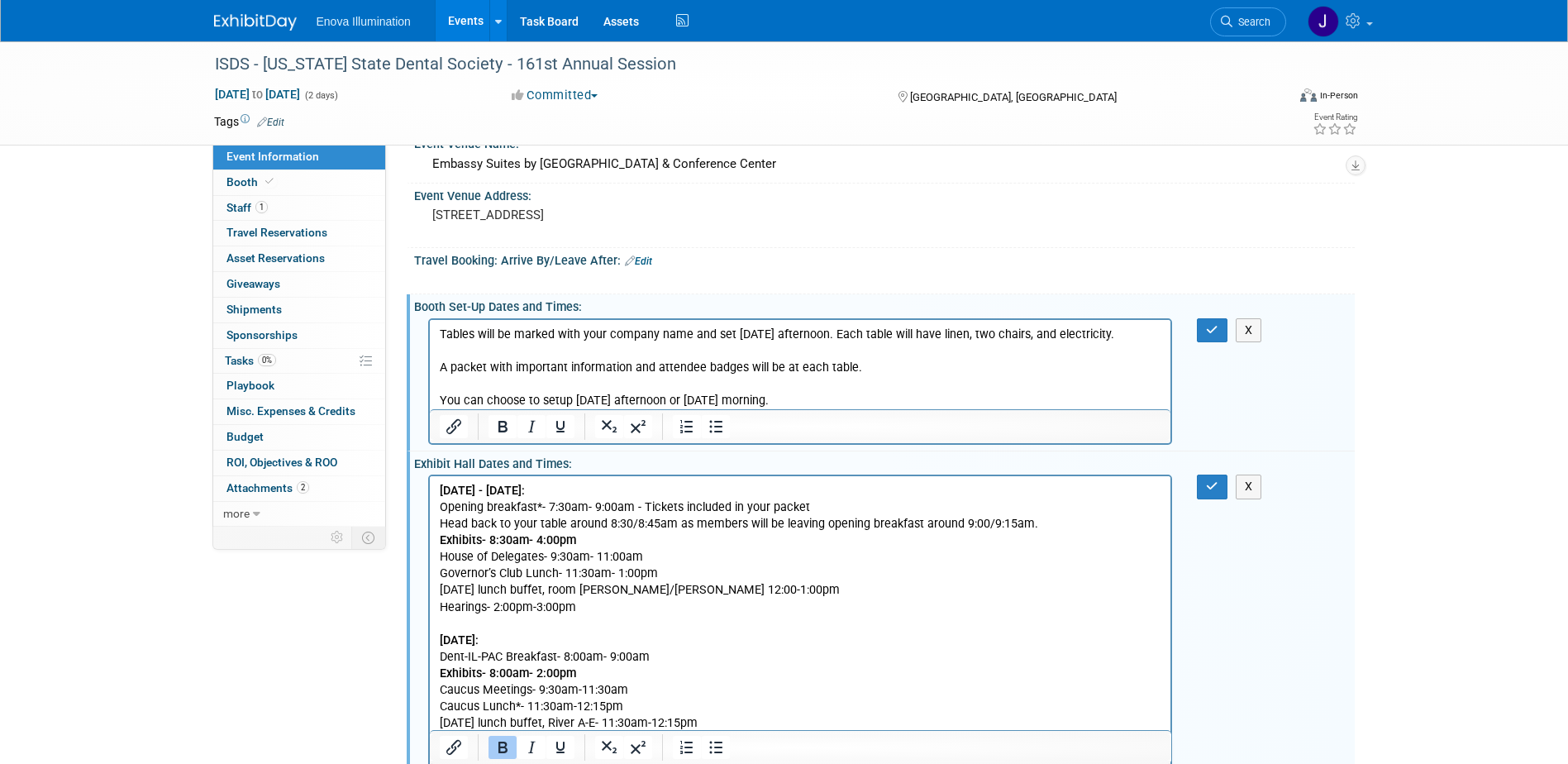
click at [785, 402] on p "Tables will be marked with your company name and set Thursday afternoon. Each t…" at bounding box center [800, 366] width 722 height 83
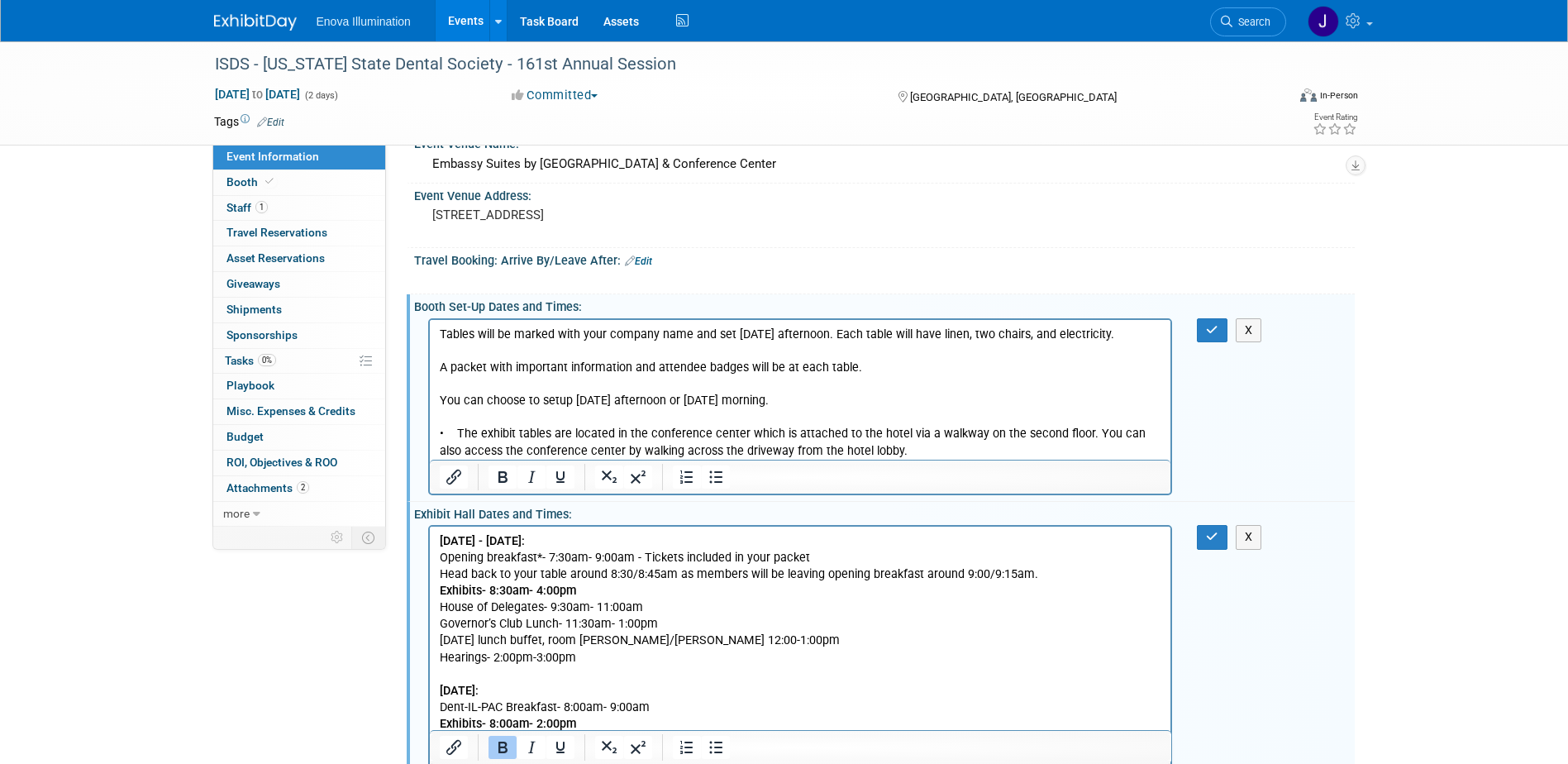
click at [455, 435] on p "• The exhibit tables are located in the conference center which is attached to …" at bounding box center [800, 441] width 722 height 33
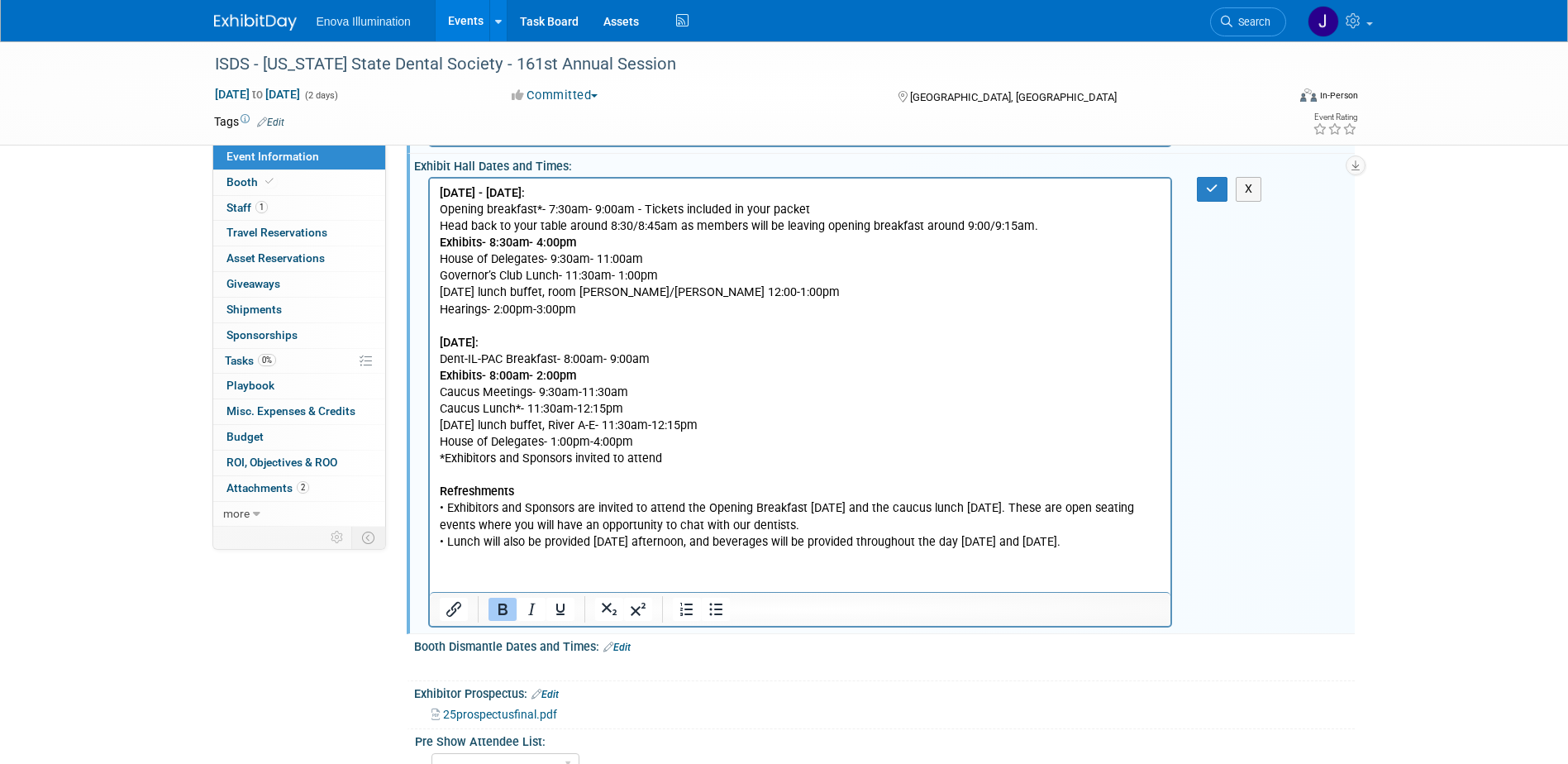
scroll to position [578, 0]
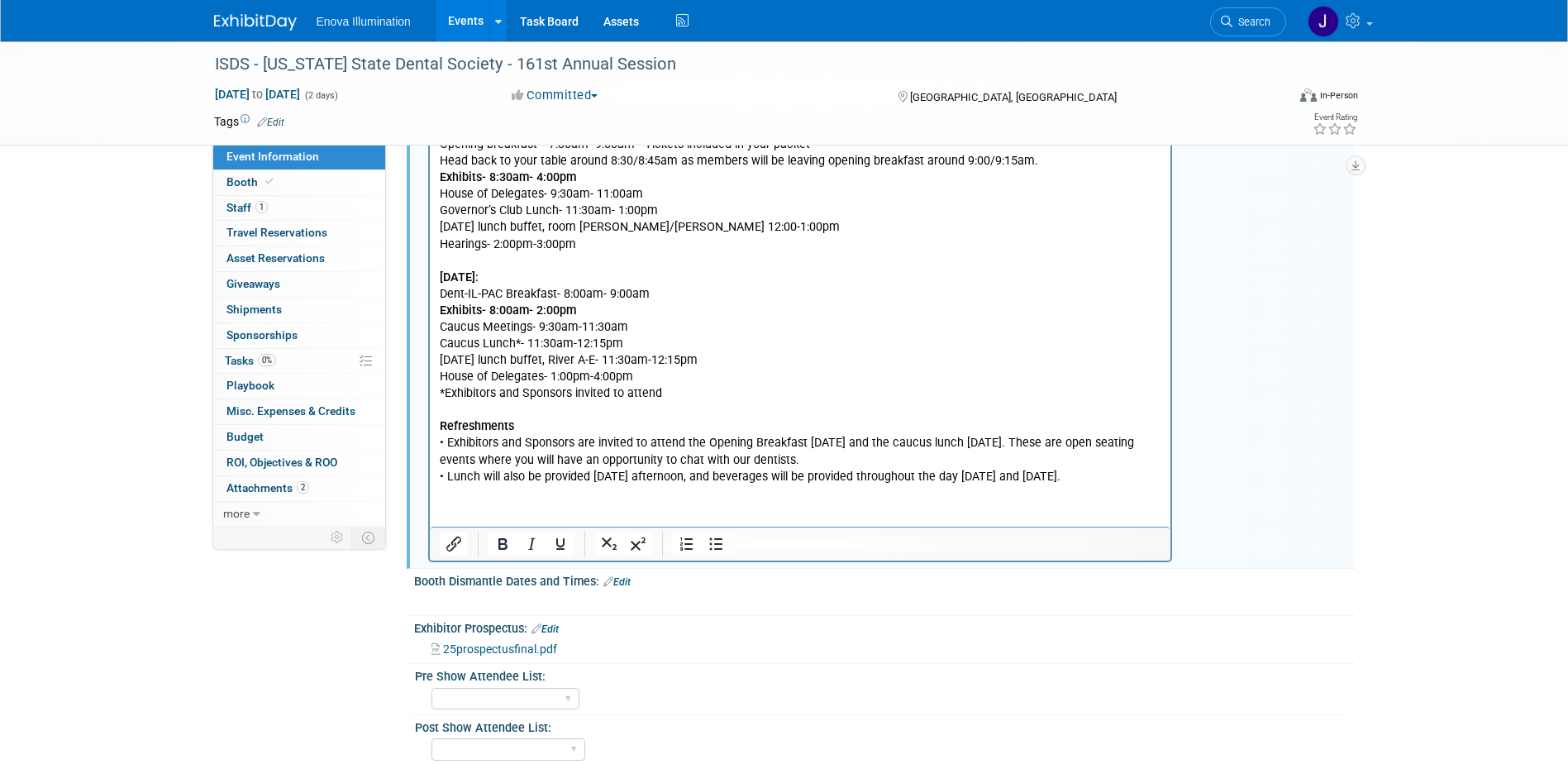
click at [470, 485] on html "Friday - September 12, 2025: Opening breakfast*- 7:30am- 9:00am - Tickets inclu…" at bounding box center [800, 299] width 742 height 372
click at [1114, 476] on p "Head back to your table around 8:30/8:45am as members will be leaving opening b…" at bounding box center [800, 319] width 722 height 333
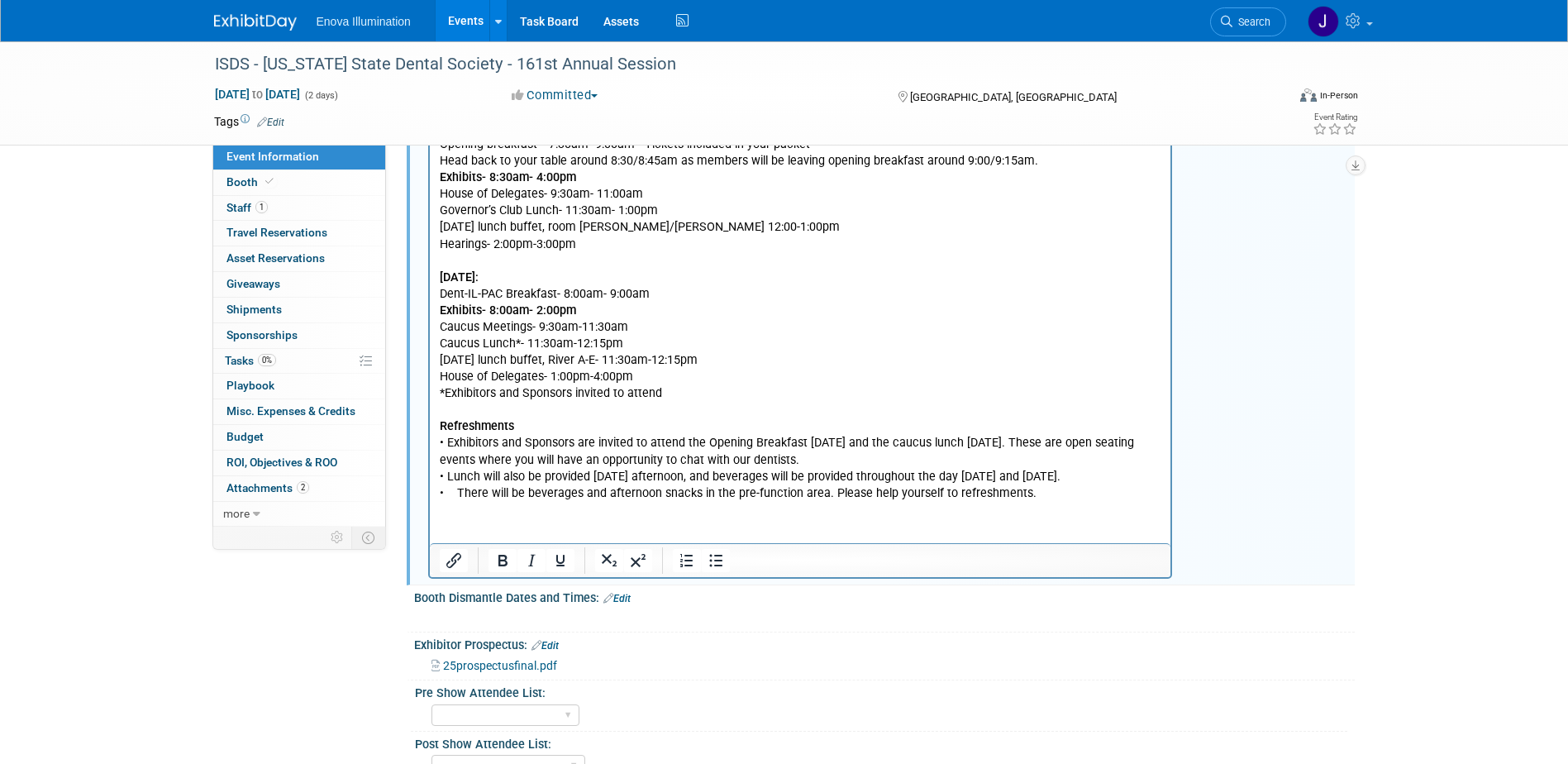
click at [455, 489] on p "• There will be beverages and afternoon snacks in the pre-function area. Please…" at bounding box center [800, 493] width 722 height 17
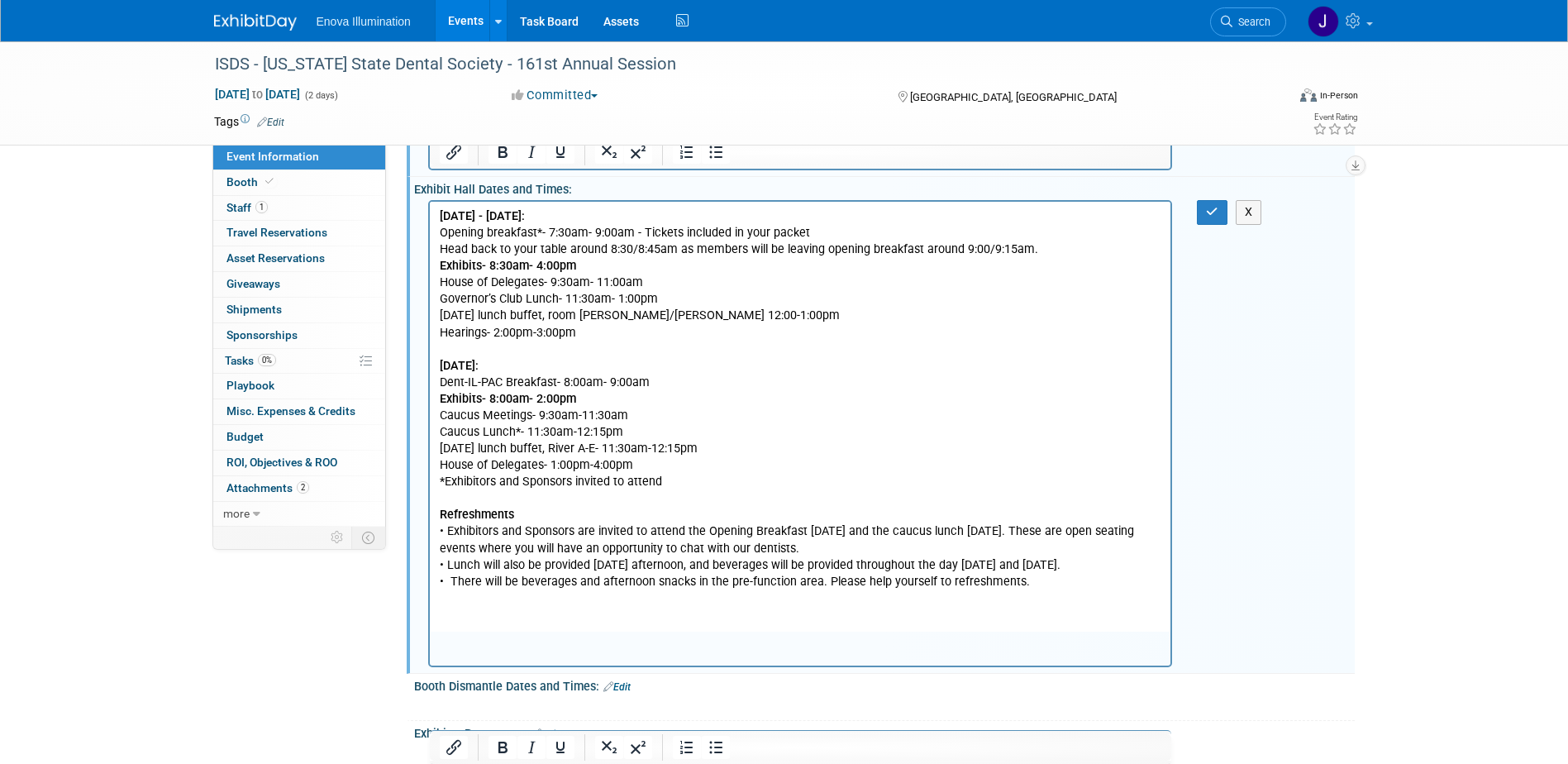
scroll to position [331, 0]
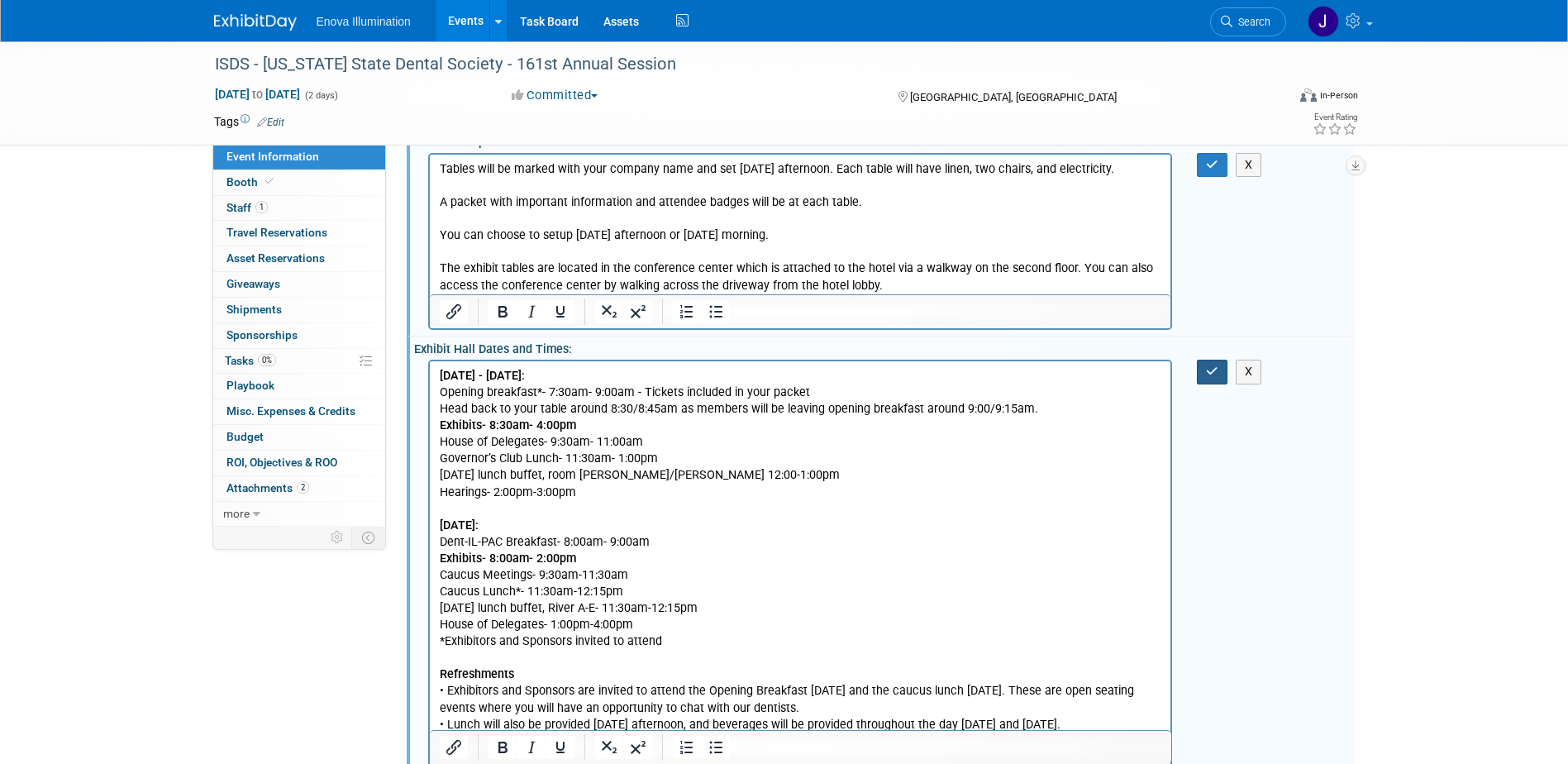
drag, startPoint x: 1219, startPoint y: 367, endPoint x: 1221, endPoint y: 353, distance: 14.1
click at [1219, 367] on button "button" at bounding box center [1212, 371] width 30 height 24
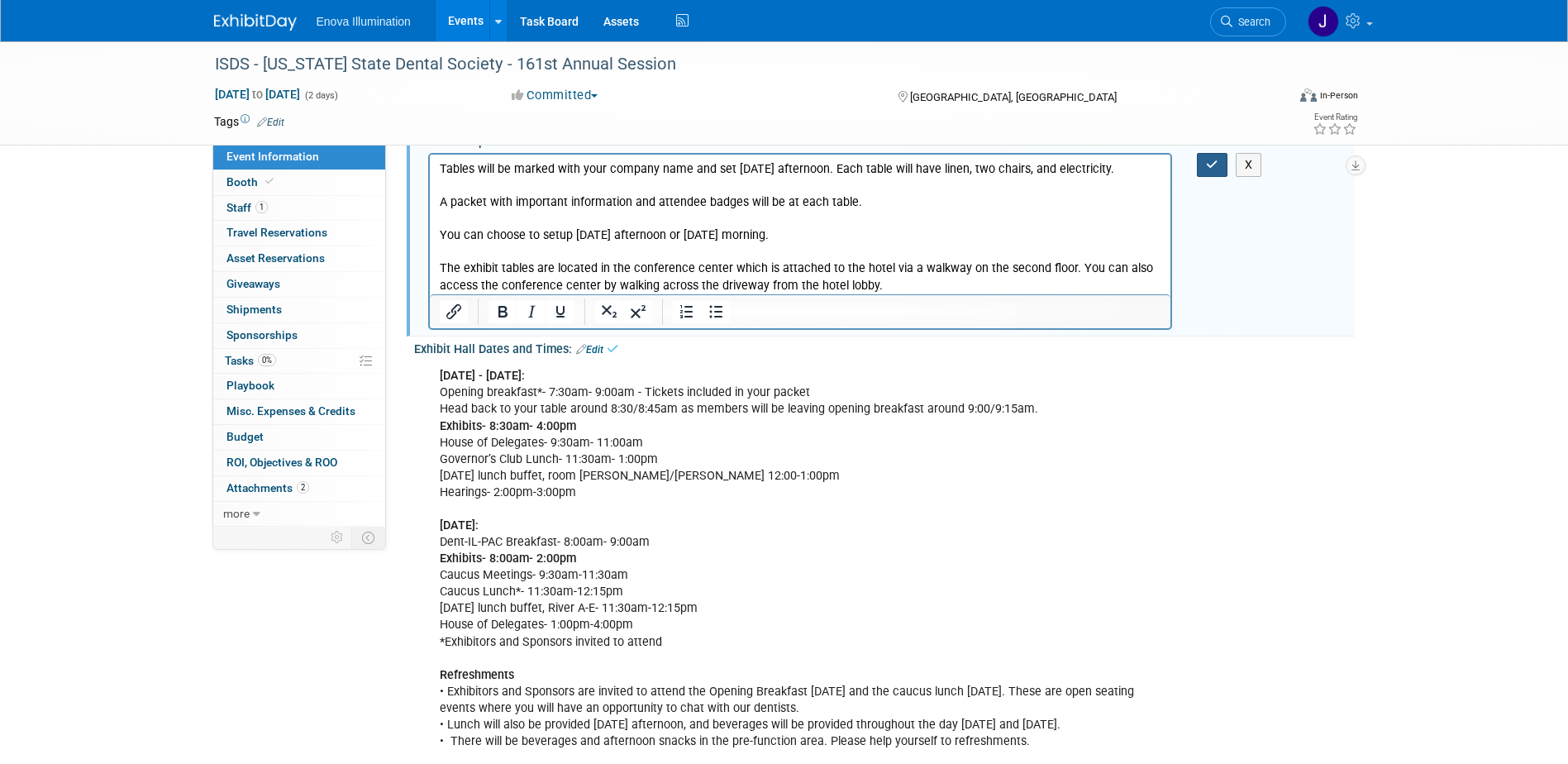
click at [1211, 170] on button "button" at bounding box center [1212, 165] width 30 height 24
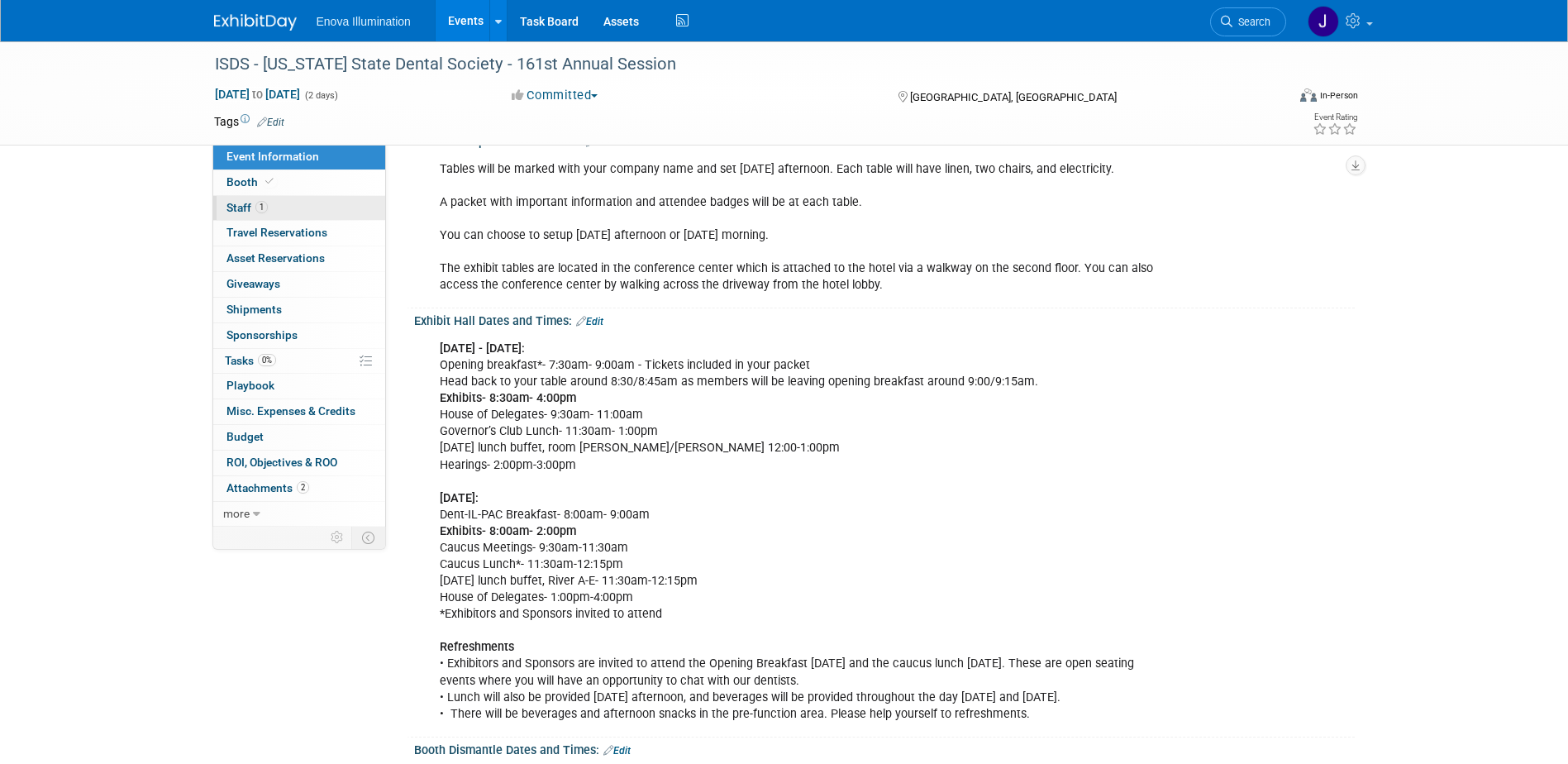
click at [243, 205] on span "Staff 1" at bounding box center [247, 207] width 41 height 13
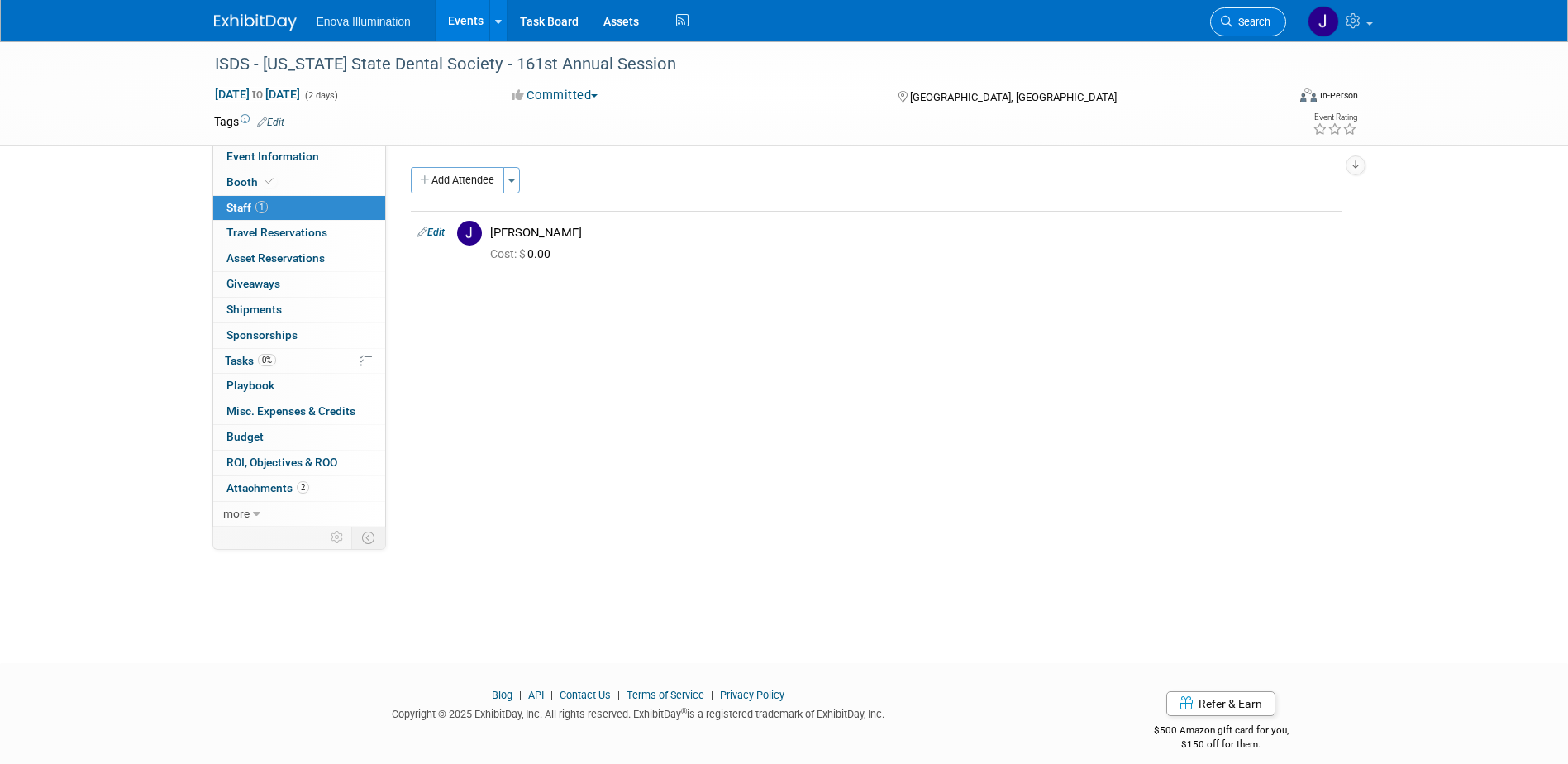
click at [1233, 15] on link "Search" at bounding box center [1247, 21] width 76 height 29
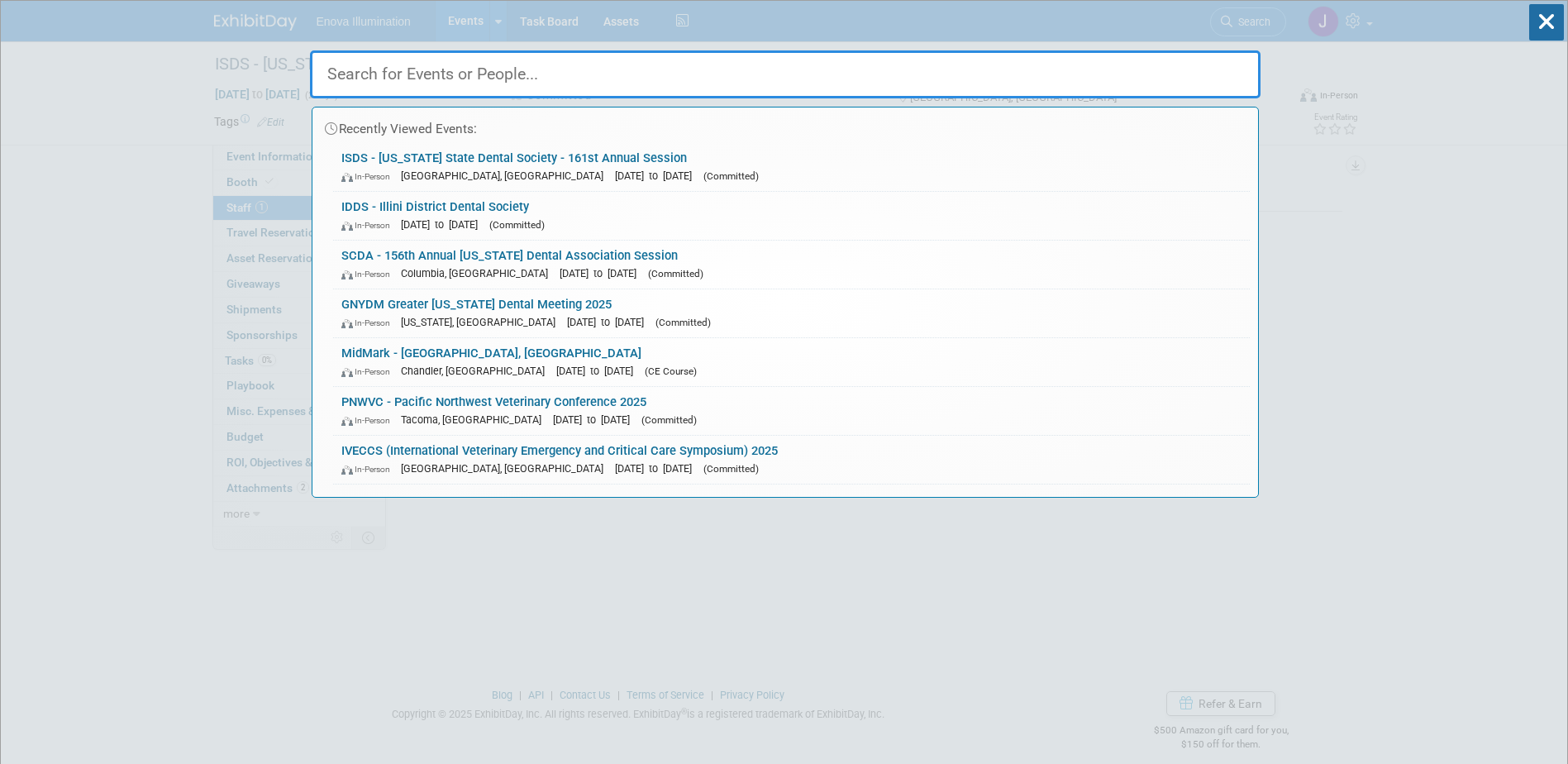
click at [1175, 63] on input "text" at bounding box center [784, 75] width 951 height 48
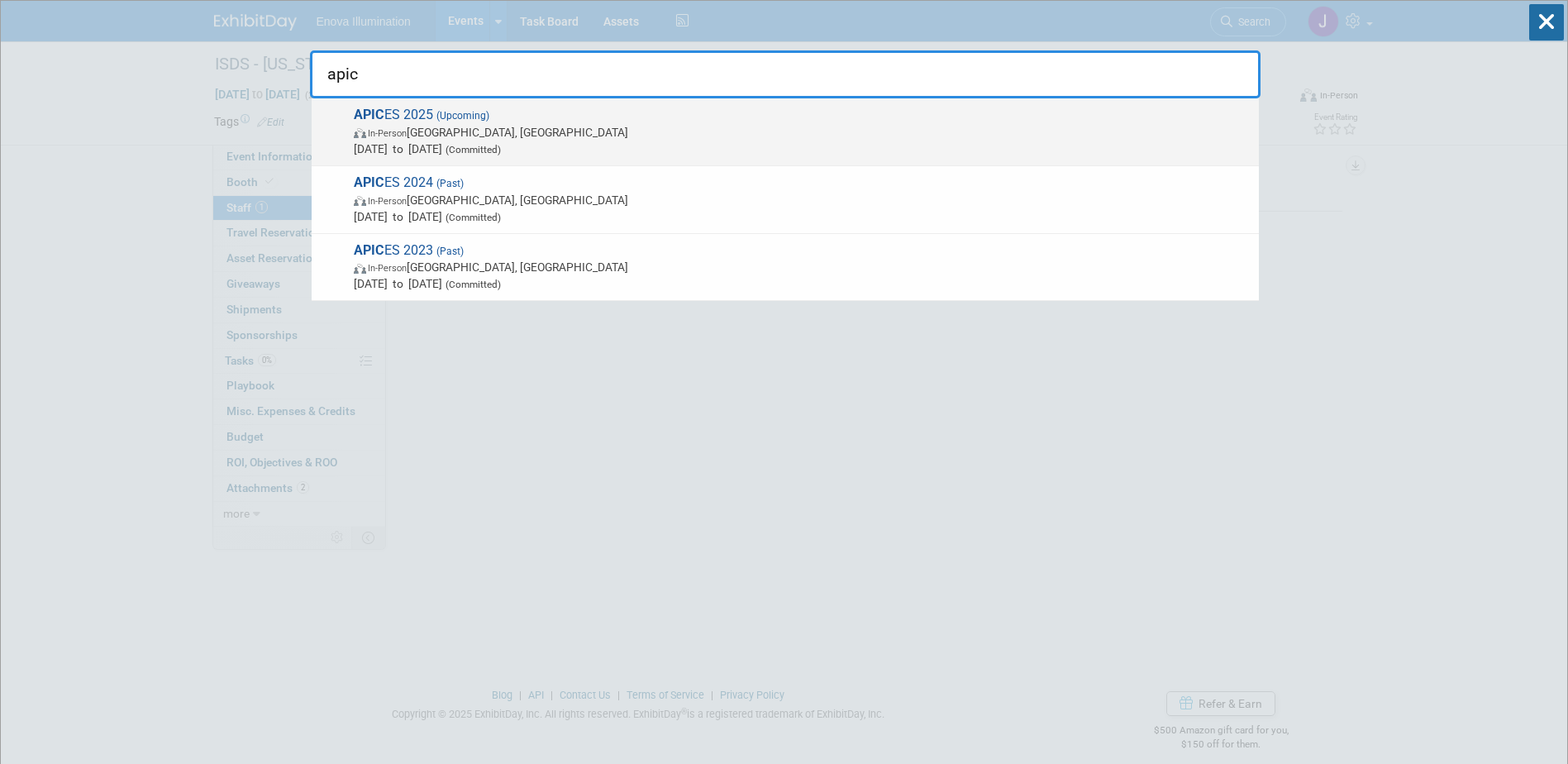
type input "apic"
click at [499, 107] on span "APIC ES 2025 (Upcoming) In-Person New Orleans, LA Aug 14, 2025 to Aug 16, 2025 …" at bounding box center [800, 132] width 902 height 51
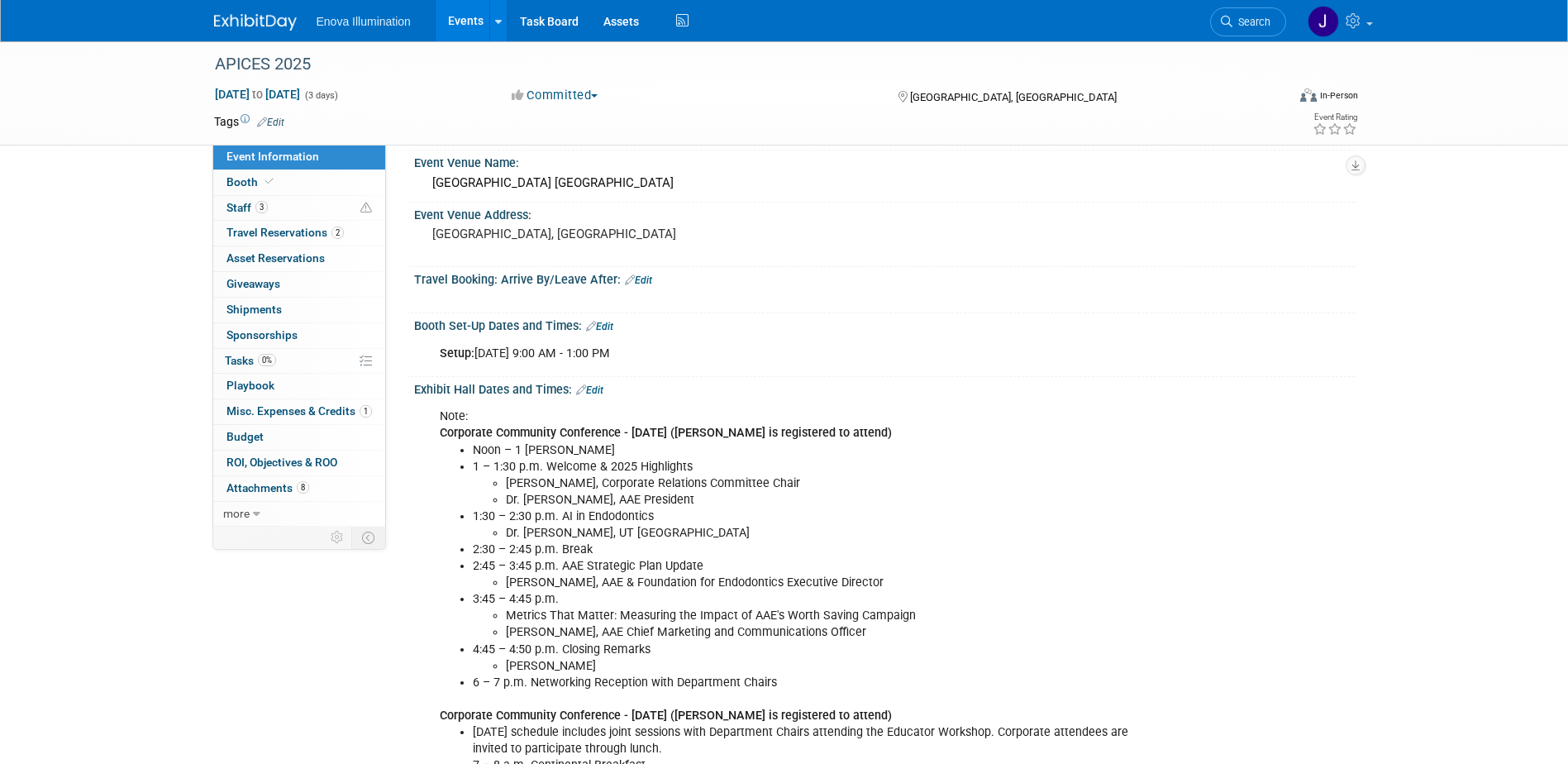
scroll to position [248, 0]
